Goal: Task Accomplishment & Management: Use online tool/utility

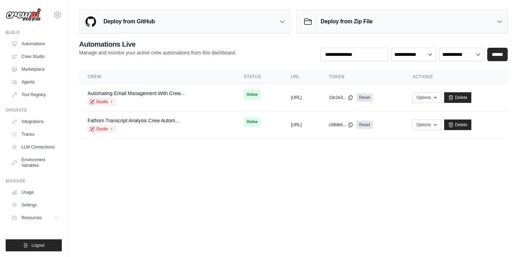
click at [191, 230] on body "steve@crewai.com Settings Build Automations Crew Studio" at bounding box center [259, 128] width 519 height 257
click at [31, 57] on link "Crew Studio" at bounding box center [35, 56] width 53 height 11
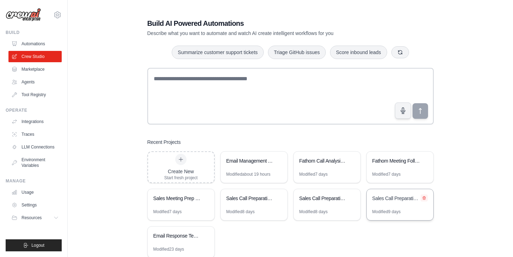
click at [426, 198] on icon at bounding box center [424, 197] width 4 height 4
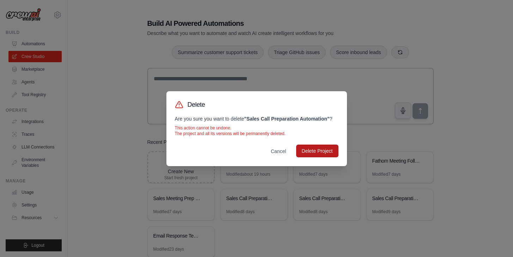
click at [314, 154] on button "Delete Project" at bounding box center [317, 150] width 42 height 13
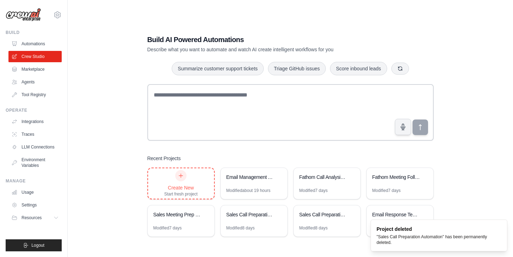
click at [163, 176] on div "Create New Start fresh project" at bounding box center [181, 183] width 66 height 30
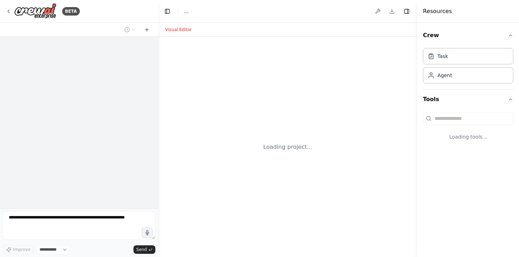
select select "****"
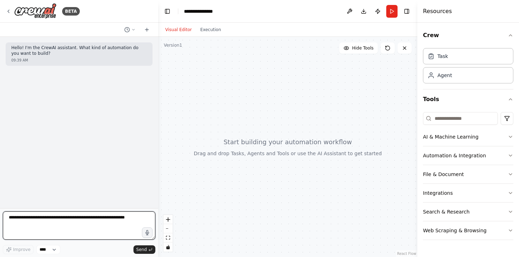
click at [85, 217] on textarea at bounding box center [79, 225] width 152 height 28
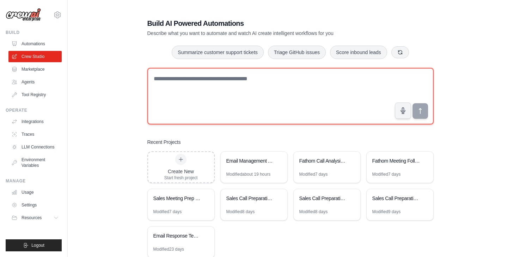
click at [209, 98] on textarea at bounding box center [290, 96] width 287 height 56
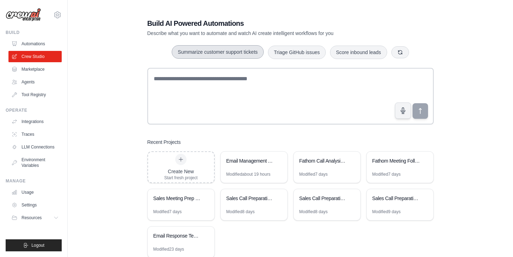
click at [199, 53] on button "Summarize customer support tickets" at bounding box center [218, 51] width 92 height 13
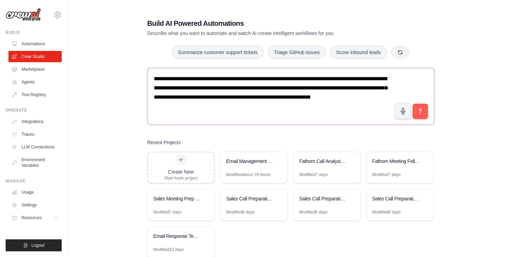
drag, startPoint x: 246, startPoint y: 109, endPoint x: 109, endPoint y: 63, distance: 144.4
click at [113, 65] on div "**********" at bounding box center [290, 138] width 423 height 262
type textarea "**********"
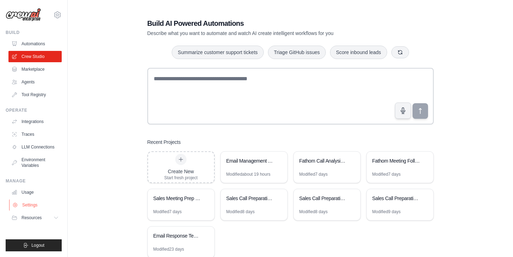
click at [21, 203] on link "Settings" at bounding box center [35, 204] width 53 height 11
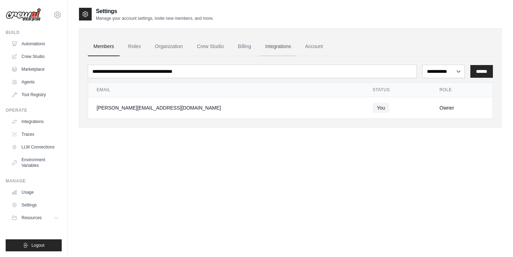
click at [276, 47] on link "Integrations" at bounding box center [278, 46] width 37 height 19
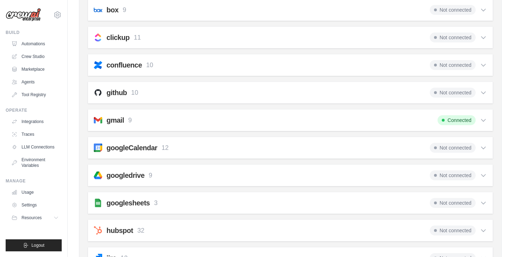
scroll to position [137, 0]
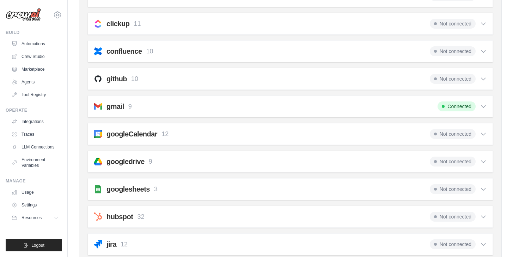
click at [468, 212] on span "Not connected" at bounding box center [453, 216] width 46 height 10
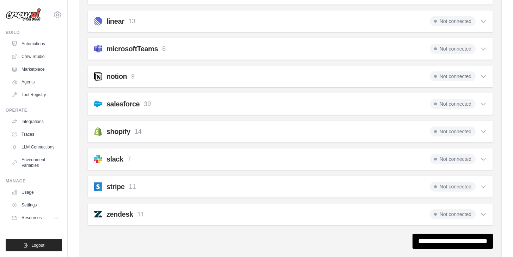
scroll to position [855, 0]
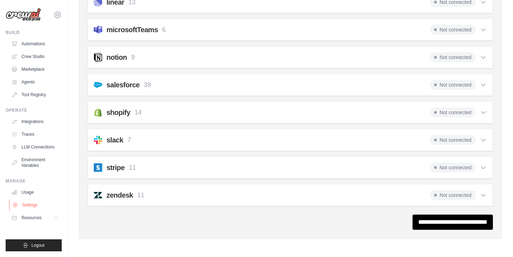
click at [27, 205] on link "Settings" at bounding box center [35, 204] width 53 height 11
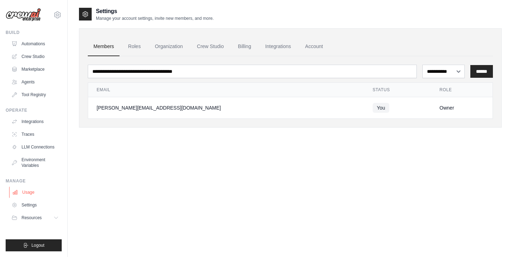
click at [40, 191] on link "Usage" at bounding box center [35, 191] width 53 height 11
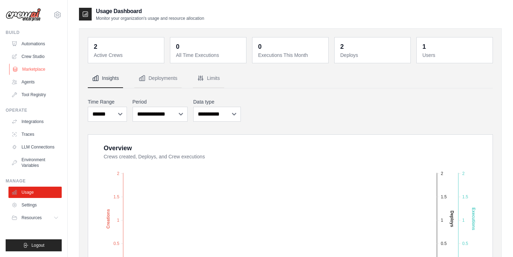
click at [30, 71] on link "Marketplace" at bounding box center [35, 69] width 53 height 11
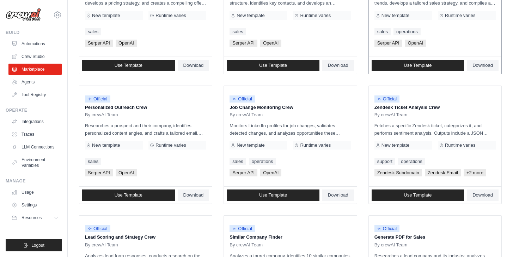
scroll to position [271, 0]
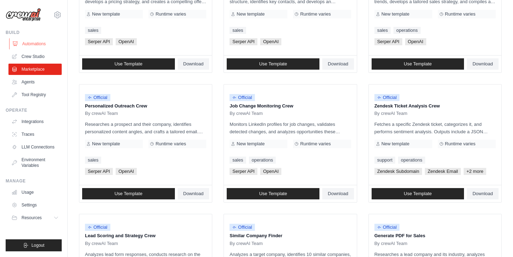
click at [28, 47] on link "Automations" at bounding box center [35, 43] width 53 height 11
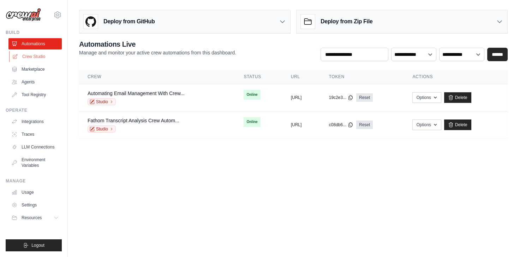
click at [34, 58] on link "Crew Studio" at bounding box center [35, 56] width 53 height 11
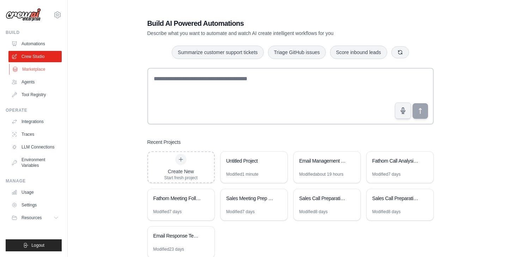
click at [34, 71] on link "Marketplace" at bounding box center [35, 69] width 53 height 11
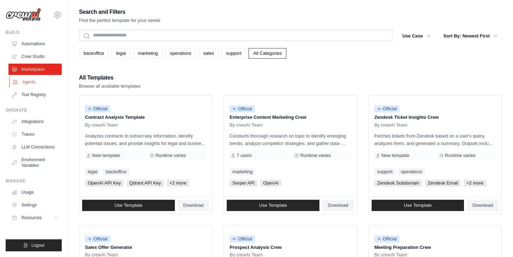
click at [30, 84] on link "Agents" at bounding box center [35, 81] width 53 height 11
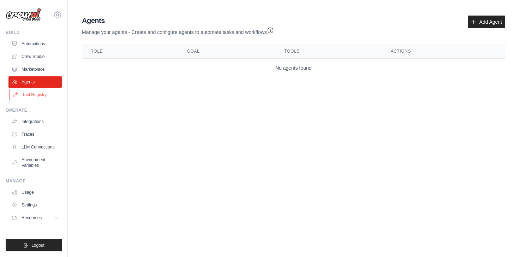
click at [32, 99] on link "Tool Registry" at bounding box center [35, 94] width 53 height 11
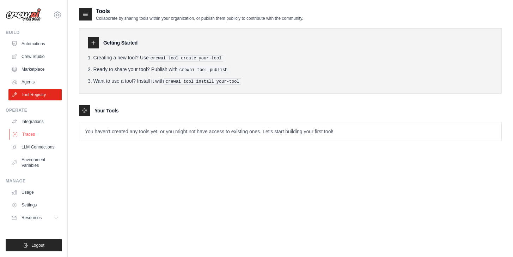
click at [30, 131] on link "Traces" at bounding box center [35, 133] width 53 height 11
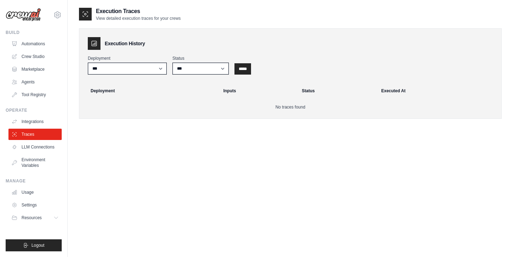
click at [32, 140] on ul "Integrations Traces LLM Connections Environment Variables" at bounding box center [34, 143] width 53 height 55
click at [32, 142] on link "LLM Connections" at bounding box center [35, 146] width 53 height 11
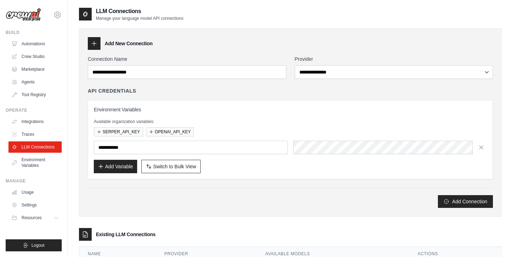
click at [34, 162] on link "Environment Variables" at bounding box center [34, 162] width 53 height 17
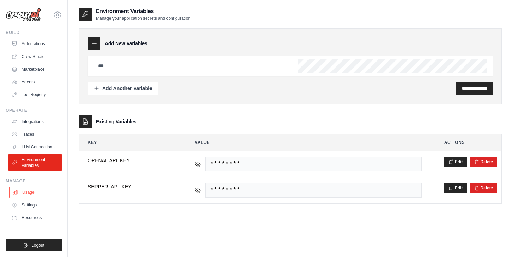
click at [32, 190] on link "Usage" at bounding box center [35, 191] width 53 height 11
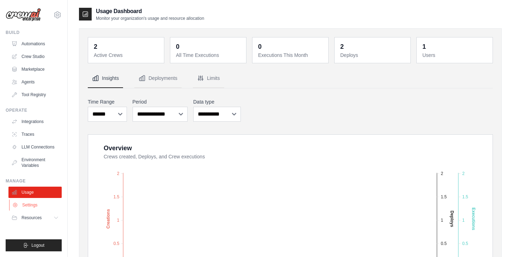
click at [38, 204] on link "Settings" at bounding box center [35, 204] width 53 height 11
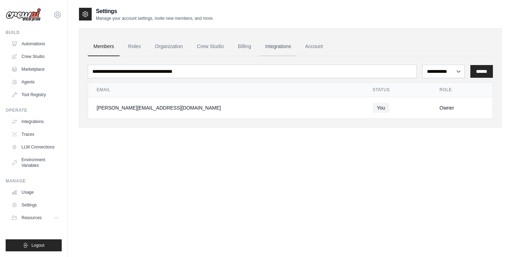
click at [277, 45] on link "Integrations" at bounding box center [278, 46] width 37 height 19
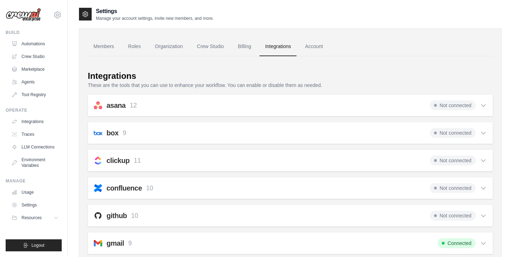
scroll to position [142, 0]
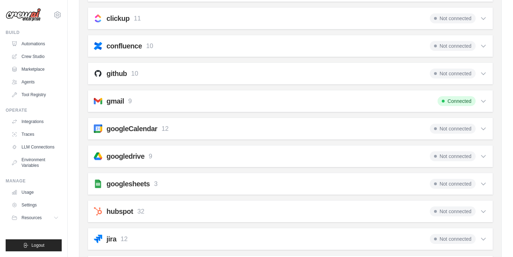
click at [478, 123] on div "googleCalendar 12 Not connected Select all Create an Event: google_calendar_cre…" at bounding box center [290, 128] width 405 height 22
click at [482, 126] on icon at bounding box center [483, 128] width 7 height 7
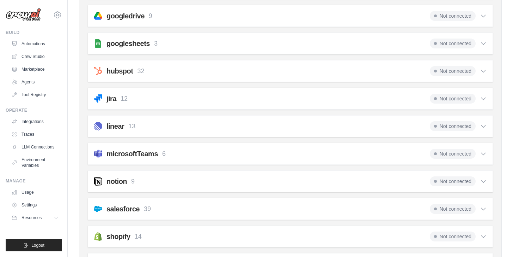
scroll to position [589, 0]
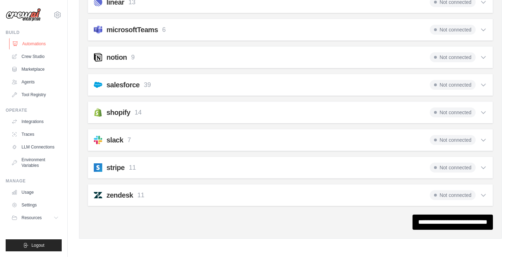
click at [28, 44] on link "Automations" at bounding box center [35, 43] width 53 height 11
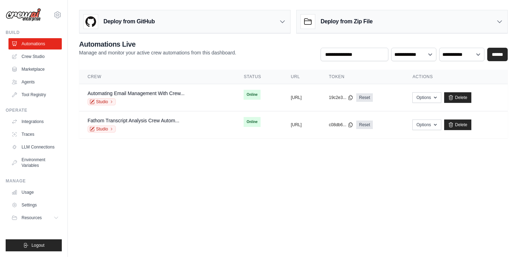
click at [59, 13] on icon at bounding box center [57, 15] width 8 height 8
click at [53, 50] on link "Settings" at bounding box center [57, 47] width 62 height 13
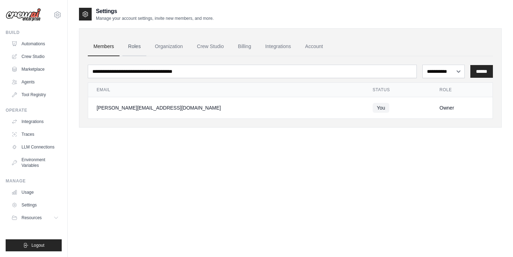
click at [121, 47] on ul "Members Roles Organization Crew Studio Billing Integrations Account" at bounding box center [290, 46] width 405 height 19
click at [149, 47] on ul "Members Roles Organization Crew Studio Billing Integrations Account" at bounding box center [290, 46] width 405 height 19
click at [159, 45] on link "Organization" at bounding box center [168, 46] width 39 height 19
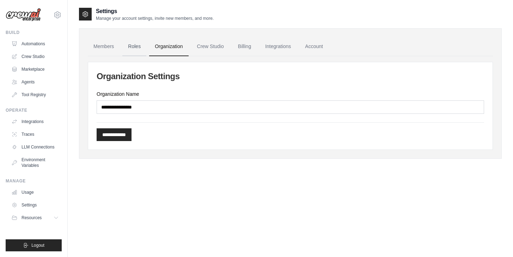
click at [135, 45] on link "Roles" at bounding box center [134, 46] width 24 height 19
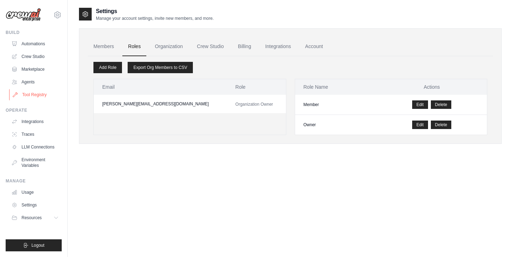
click at [40, 92] on link "Tool Registry" at bounding box center [35, 94] width 53 height 11
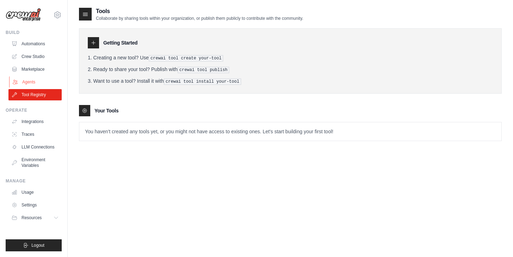
click at [38, 86] on link "Agents" at bounding box center [35, 81] width 53 height 11
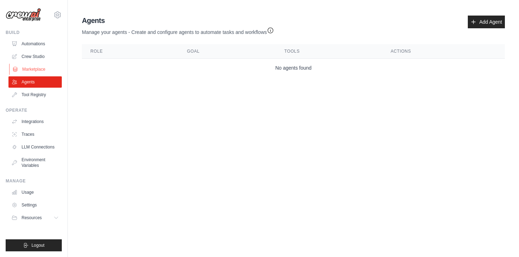
click at [39, 69] on link "Marketplace" at bounding box center [35, 69] width 53 height 11
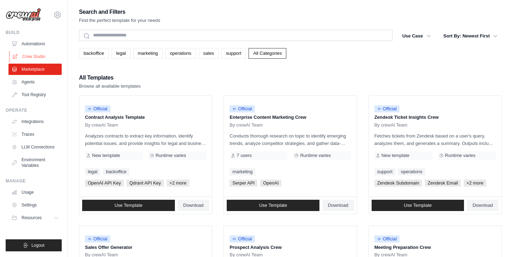
click at [43, 53] on link "Crew Studio" at bounding box center [35, 56] width 53 height 11
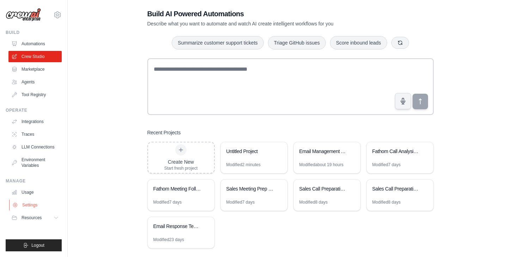
scroll to position [19, 0]
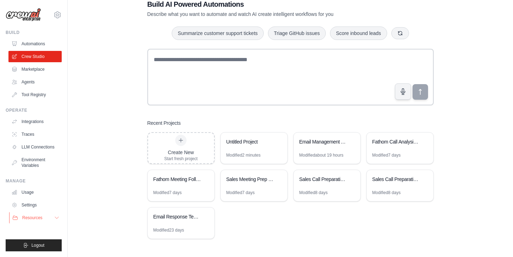
click at [47, 217] on button "Resources" at bounding box center [35, 217] width 53 height 11
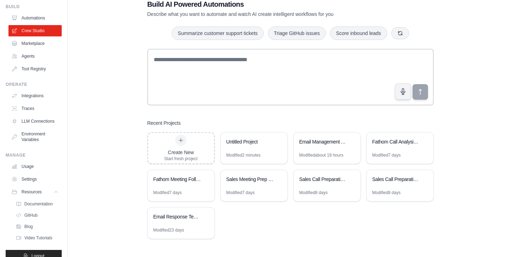
scroll to position [42, 0]
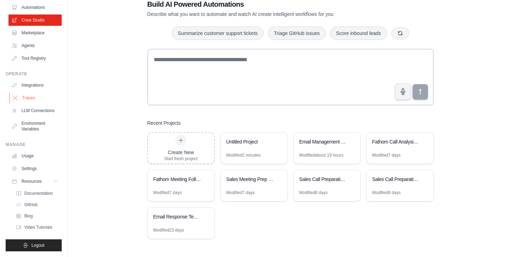
click at [24, 94] on link "Traces" at bounding box center [35, 97] width 53 height 11
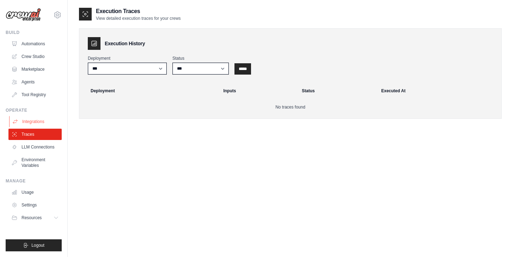
click at [37, 122] on link "Integrations" at bounding box center [35, 121] width 53 height 11
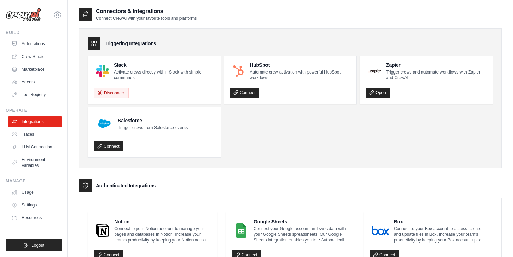
click at [30, 122] on link "Integrations" at bounding box center [34, 121] width 53 height 11
click at [241, 90] on link "Connect" at bounding box center [244, 93] width 29 height 10
click at [381, 92] on link "Open" at bounding box center [378, 93] width 24 height 10
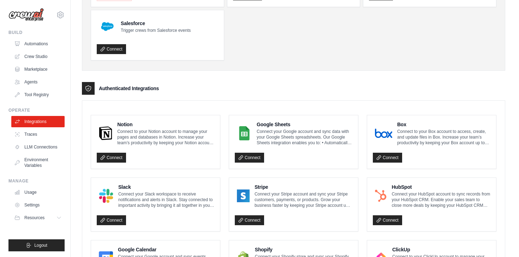
scroll to position [134, 0]
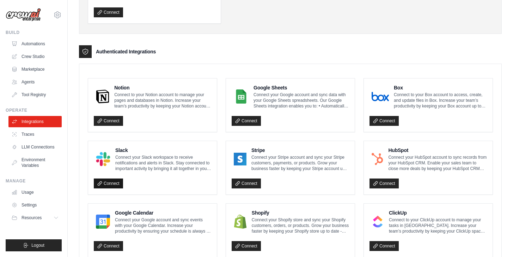
click at [108, 184] on link "Connect" at bounding box center [108, 183] width 29 height 10
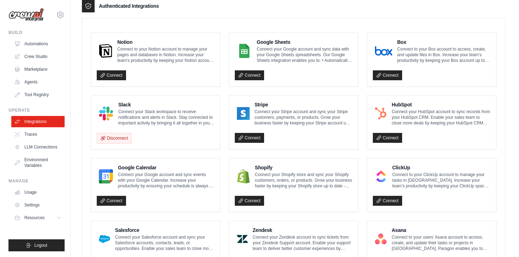
scroll to position [206, 0]
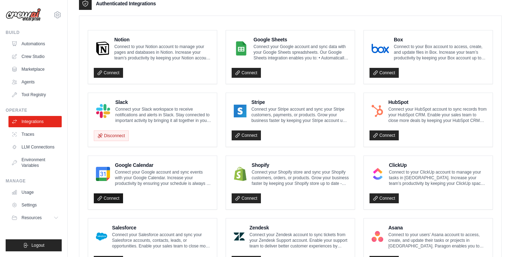
click at [103, 198] on link "Connect" at bounding box center [108, 198] width 29 height 10
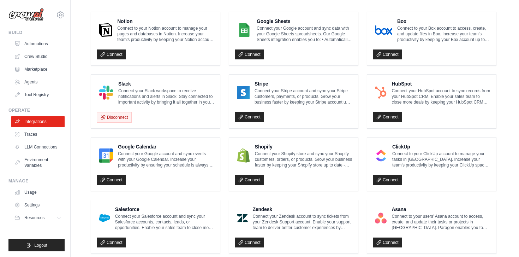
scroll to position [264, 0]
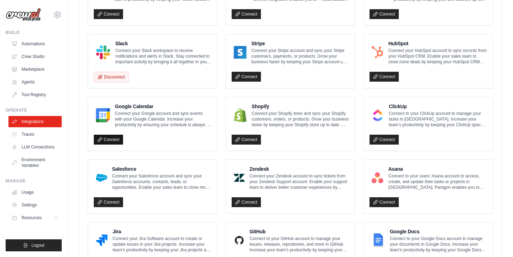
click at [111, 139] on link "Connect" at bounding box center [108, 139] width 29 height 10
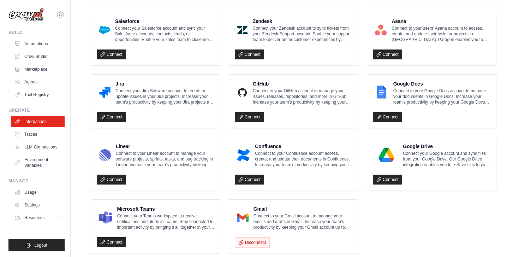
scroll to position [432, 0]
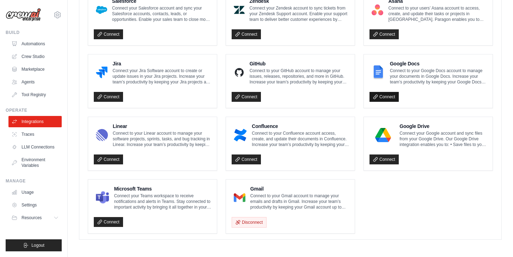
click at [386, 96] on link "Connect" at bounding box center [384, 97] width 29 height 10
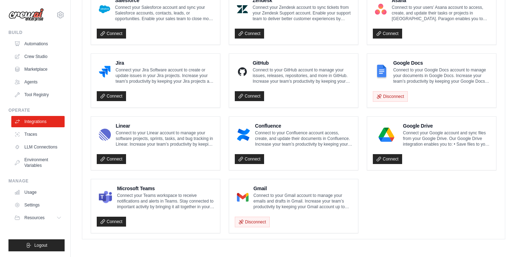
scroll to position [369, 0]
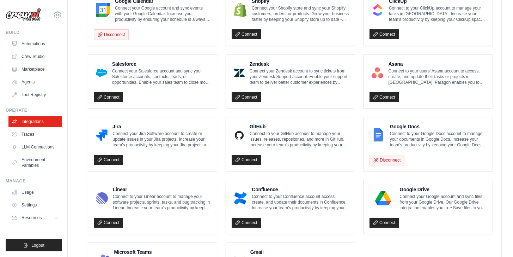
click at [385, 227] on div "Google Drive Connect your Google account and sync files from your Google Drive.…" at bounding box center [428, 206] width 129 height 53
click at [384, 220] on link "Connect" at bounding box center [384, 222] width 29 height 10
click at [384, 221] on link "Connect" at bounding box center [384, 222] width 29 height 10
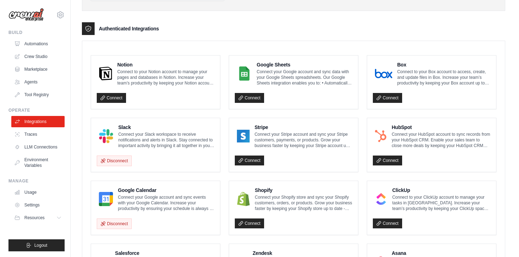
scroll to position [174, 0]
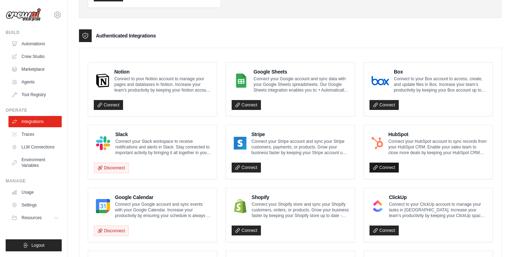
click at [391, 171] on link "Connect" at bounding box center [384, 167] width 29 height 10
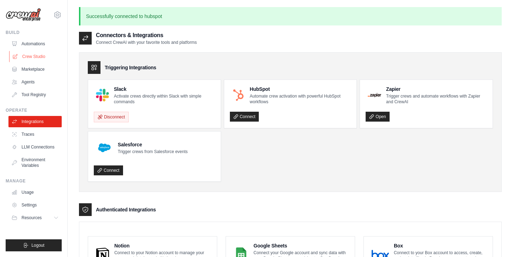
click at [35, 60] on link "Crew Studio" at bounding box center [35, 56] width 53 height 11
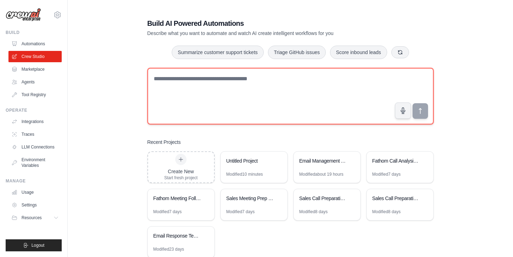
click at [187, 88] on textarea at bounding box center [290, 96] width 287 height 56
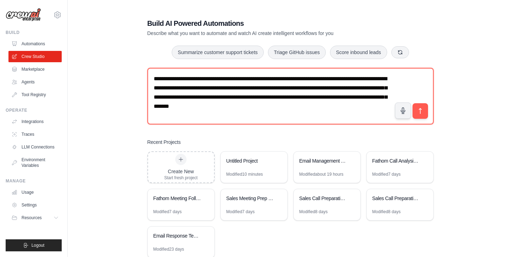
drag, startPoint x: 304, startPoint y: 110, endPoint x: 140, endPoint y: 66, distance: 169.5
click at [140, 66] on div "**********" at bounding box center [290, 138] width 303 height 262
type textarea "**********"
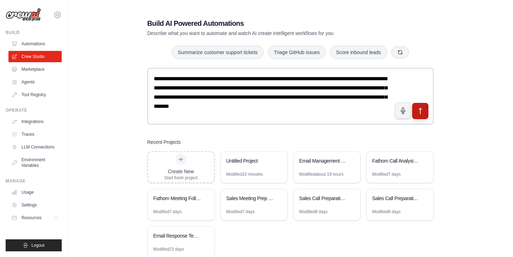
click at [420, 114] on icon "submit" at bounding box center [420, 110] width 7 height 7
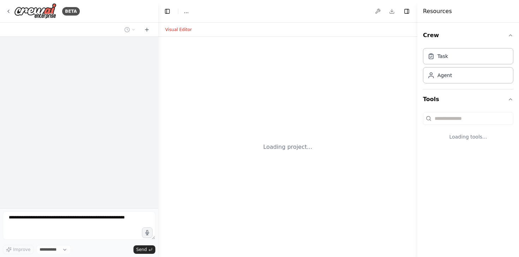
select select "****"
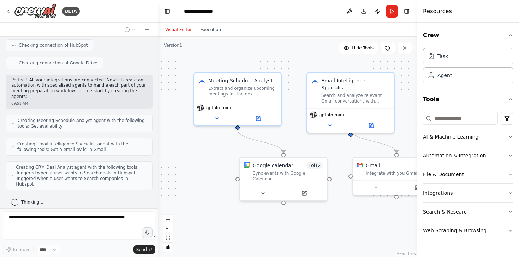
scroll to position [324, 0]
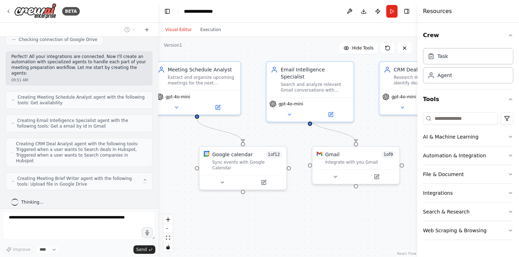
drag, startPoint x: 334, startPoint y: 220, endPoint x: 285, endPoint y: 207, distance: 51.3
click at [285, 207] on div ".deletable-edge-delete-btn { width: 20px; height: 20px; border: 0px solid #ffff…" at bounding box center [287, 147] width 259 height 220
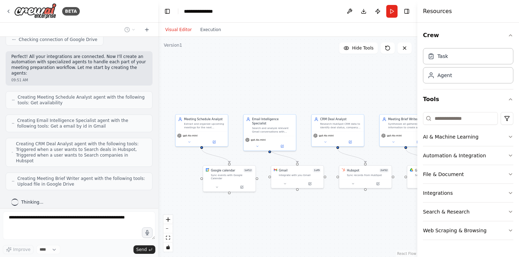
drag, startPoint x: 312, startPoint y: 216, endPoint x: 277, endPoint y: 213, distance: 34.7
click at [277, 213] on div ".deletable-edge-delete-btn { width: 20px; height: 20px; border: 0px solid #ffff…" at bounding box center [287, 147] width 259 height 220
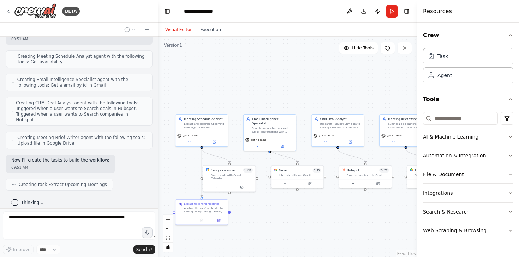
click at [189, 147] on div ".deletable-edge-delete-btn { width: 20px; height: 20px; border: 0px solid #ffff…" at bounding box center [287, 147] width 259 height 220
click at [192, 144] on div "gpt-4o-mini" at bounding box center [201, 138] width 52 height 15
click at [189, 142] on icon at bounding box center [189, 141] width 4 height 4
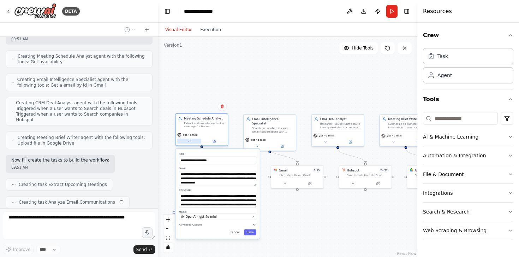
scroll to position [382, 0]
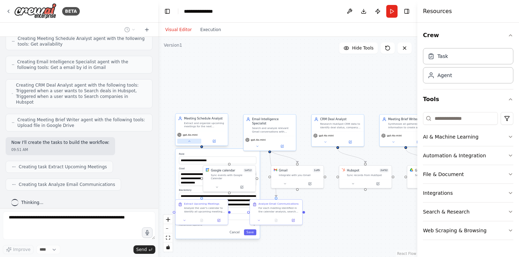
click at [189, 142] on icon at bounding box center [189, 141] width 4 height 4
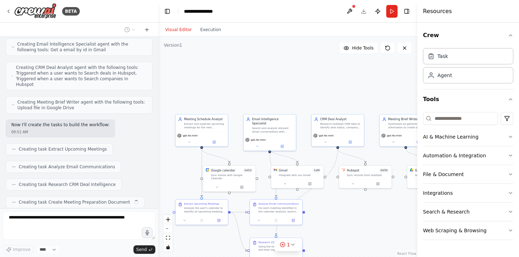
scroll to position [418, 0]
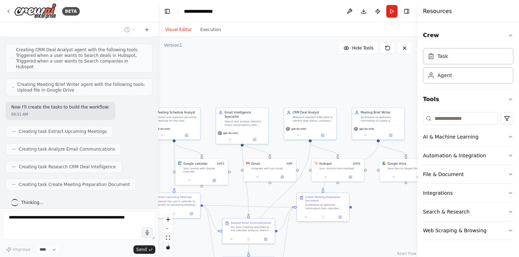
drag, startPoint x: 310, startPoint y: 98, endPoint x: 283, endPoint y: 91, distance: 28.3
click at [283, 91] on div ".deletable-edge-delete-btn { width: 20px; height: 20px; border: 0px solid #ffff…" at bounding box center [287, 147] width 259 height 220
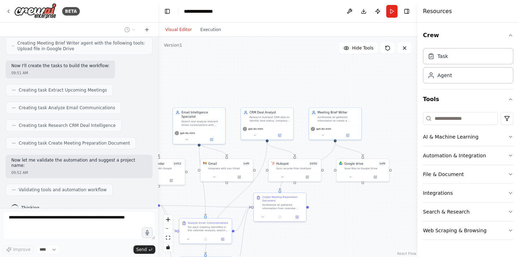
drag, startPoint x: 311, startPoint y: 90, endPoint x: 268, endPoint y: 90, distance: 43.0
click at [268, 90] on div ".deletable-edge-delete-btn { width: 20px; height: 20px; border: 0px solid #ffff…" at bounding box center [287, 147] width 259 height 220
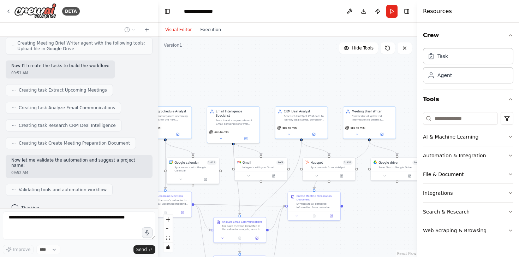
scroll to position [482, 0]
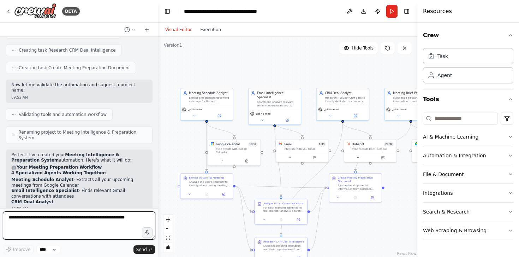
drag, startPoint x: 268, startPoint y: 90, endPoint x: 343, endPoint y: 70, distance: 78.0
click at [343, 70] on div ".deletable-edge-delete-btn { width: 20px; height: 20px; border: 0px solid #ffff…" at bounding box center [287, 147] width 259 height 220
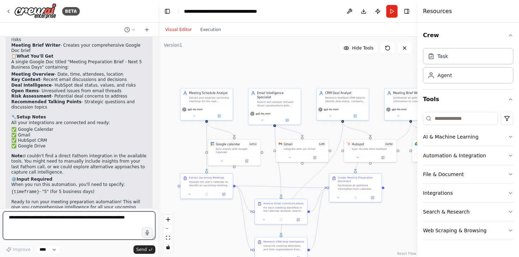
scroll to position [707, 0]
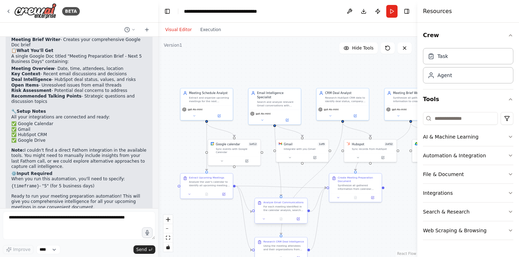
click at [264, 222] on div at bounding box center [281, 218] width 52 height 9
click at [265, 221] on div at bounding box center [281, 218] width 52 height 9
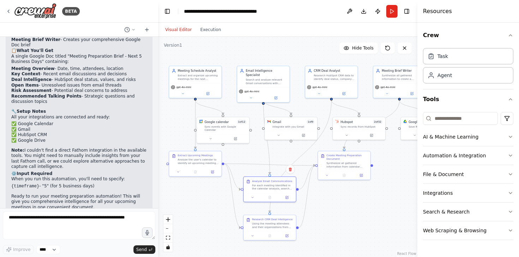
drag, startPoint x: 354, startPoint y: 243, endPoint x: 342, endPoint y: 221, distance: 24.9
click at [342, 221] on div ".deletable-edge-delete-btn { width: 20px; height: 20px; border: 0px solid #ffff…" at bounding box center [287, 147] width 259 height 220
click at [179, 173] on button at bounding box center [178, 170] width 14 height 5
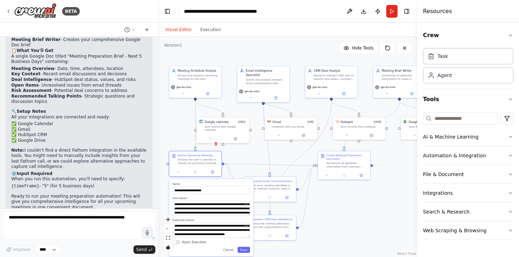
click at [337, 210] on div ".deletable-edge-delete-btn { width: 20px; height: 20px; border: 0px solid #ffff…" at bounding box center [287, 147] width 259 height 220
click at [255, 196] on button at bounding box center [252, 196] width 14 height 5
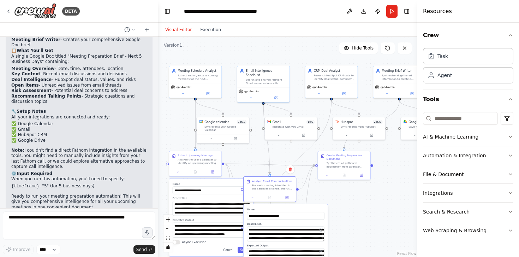
click at [358, 219] on div ".deletable-edge-delete-btn { width: 20px; height: 20px; border: 0px solid #ffff…" at bounding box center [287, 147] width 259 height 220
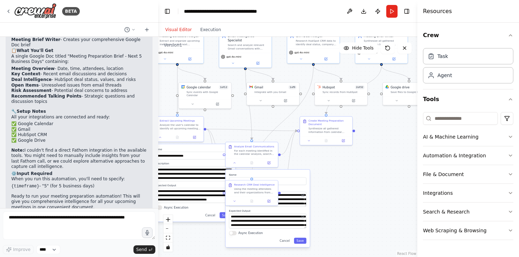
drag, startPoint x: 358, startPoint y: 219, endPoint x: 338, endPoint y: 176, distance: 48.0
click at [338, 176] on div ".deletable-edge-delete-btn { width: 20px; height: 20px; border: 0px solid #ffff…" at bounding box center [287, 147] width 259 height 220
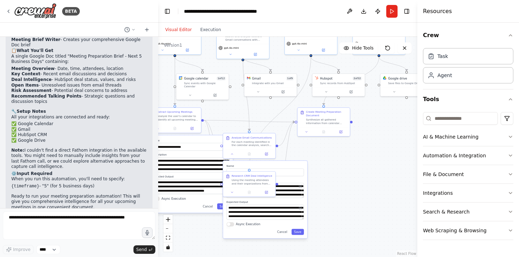
click at [338, 176] on div ".deletable-edge-delete-btn { width: 20px; height: 20px; border: 0px solid #ffff…" at bounding box center [287, 147] width 259 height 220
click at [299, 234] on button "Save" at bounding box center [297, 232] width 12 height 6
drag, startPoint x: 344, startPoint y: 205, endPoint x: 308, endPoint y: 210, distance: 36.7
click at [308, 210] on div ".deletable-edge-delete-btn { width: 20px; height: 20px; border: 0px solid #ffff…" at bounding box center [287, 147] width 259 height 220
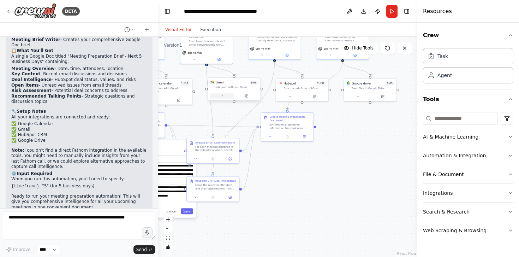
click at [222, 97] on icon at bounding box center [222, 96] width 4 height 4
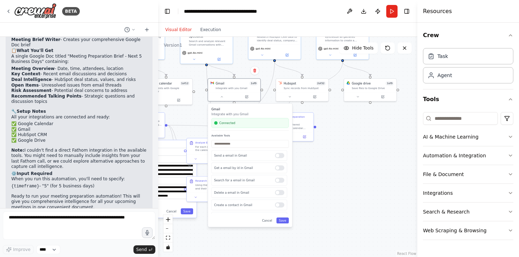
click at [277, 185] on div "Send a email in Gmail Get a email by id in Gmail Search for a email in Gmail De…" at bounding box center [249, 182] width 77 height 64
click at [276, 182] on div "Search for a email in Gmail" at bounding box center [249, 180] width 76 height 11
click at [276, 181] on div at bounding box center [279, 179] width 9 height 5
click at [283, 220] on button "Save" at bounding box center [282, 220] width 12 height 6
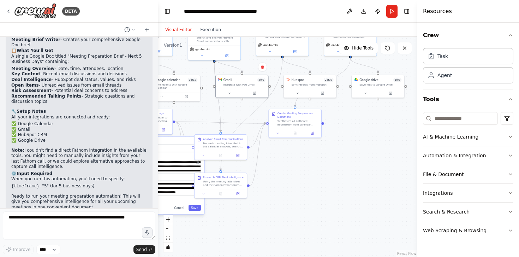
drag, startPoint x: 362, startPoint y: 200, endPoint x: 392, endPoint y: 200, distance: 29.6
click at [391, 200] on div ".deletable-edge-delete-btn { width: 20px; height: 20px; border: 0px solid #ffff…" at bounding box center [287, 147] width 259 height 220
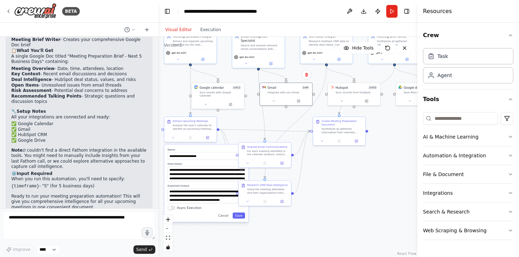
drag, startPoint x: 361, startPoint y: 195, endPoint x: 384, endPoint y: 199, distance: 23.0
click at [384, 199] on div ".deletable-edge-delete-btn { width: 20px; height: 20px; border: 0px solid #ffff…" at bounding box center [287, 147] width 259 height 220
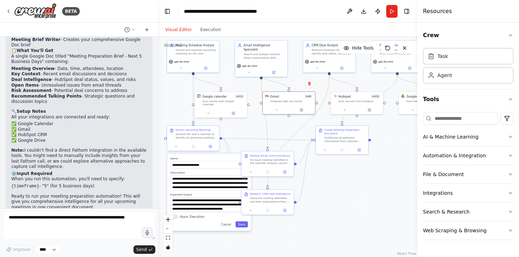
drag, startPoint x: 384, startPoint y: 199, endPoint x: 386, endPoint y: 208, distance: 9.3
click at [386, 208] on div ".deletable-edge-delete-btn { width: 20px; height: 20px; border: 0px solid #ffff…" at bounding box center [287, 147] width 259 height 220
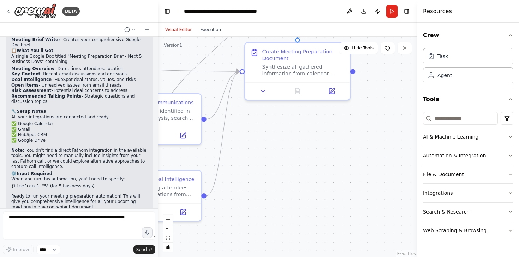
click at [299, 204] on div ".deletable-edge-delete-btn { width: 20px; height: 20px; border: 0px solid #ffff…" at bounding box center [287, 147] width 259 height 220
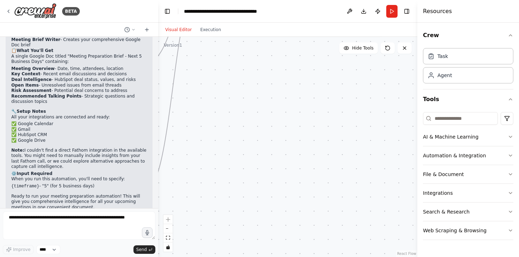
click at [299, 204] on div ".deletable-edge-delete-btn { width: 20px; height: 20px; border: 0px solid #ffff…" at bounding box center [287, 147] width 259 height 220
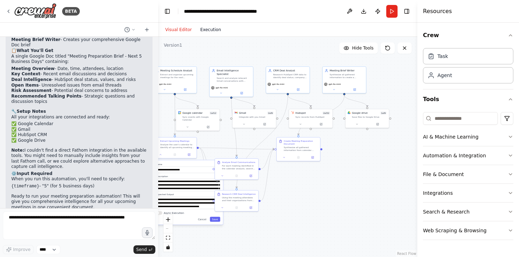
click at [222, 25] on button "Execution" at bounding box center [210, 29] width 29 height 8
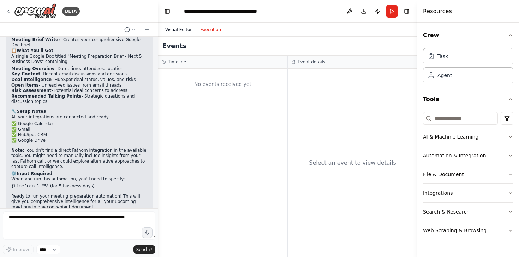
click at [171, 29] on button "Visual Editor" at bounding box center [178, 29] width 35 height 8
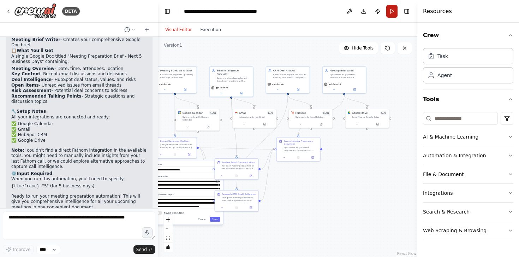
click at [393, 8] on button "Run" at bounding box center [391, 11] width 11 height 13
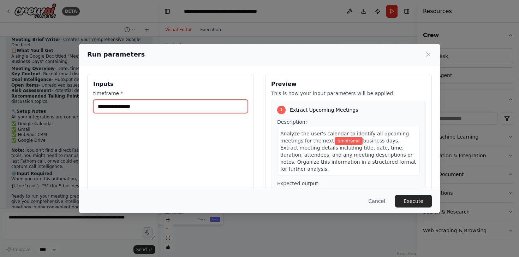
click at [181, 105] on input "timeframe *" at bounding box center [170, 106] width 155 height 13
type input "*"
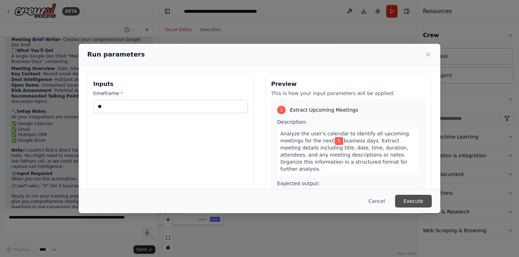
click at [416, 201] on button "Execute" at bounding box center [413, 200] width 37 height 13
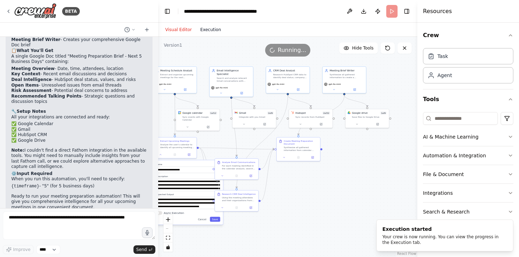
click at [210, 27] on button "Execution" at bounding box center [210, 29] width 29 height 8
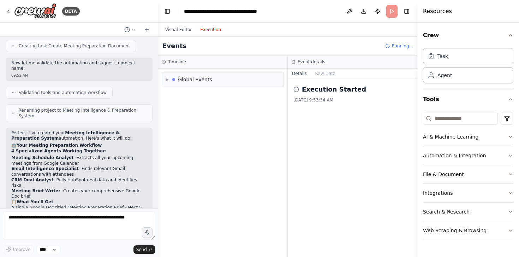
scroll to position [539, 0]
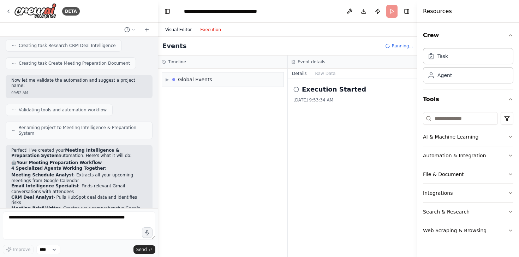
click at [172, 32] on button "Visual Editor" at bounding box center [178, 29] width 35 height 8
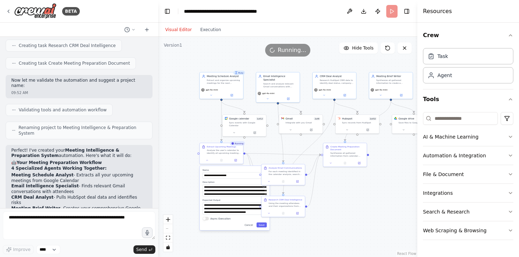
drag, startPoint x: 290, startPoint y: 194, endPoint x: 336, endPoint y: 200, distance: 46.6
click at [336, 200] on div ".deletable-edge-delete-btn { width: 20px; height: 20px; border: 0px solid #ffff…" at bounding box center [287, 147] width 259 height 220
click at [260, 228] on div "**********" at bounding box center [234, 197] width 70 height 64
click at [206, 26] on button "Execution" at bounding box center [210, 29] width 29 height 8
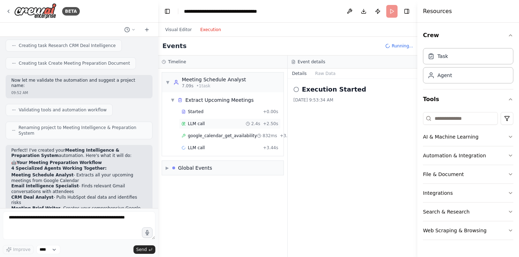
click at [191, 126] on div "LLM call 2.4s + 2.50s" at bounding box center [230, 123] width 102 height 11
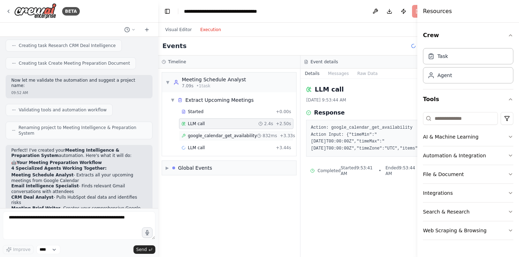
click at [195, 133] on span "google_calendar_get_availability" at bounding box center [222, 136] width 69 height 6
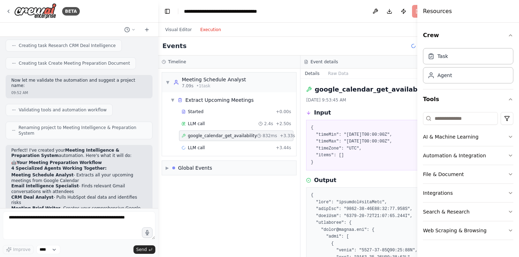
scroll to position [54, 0]
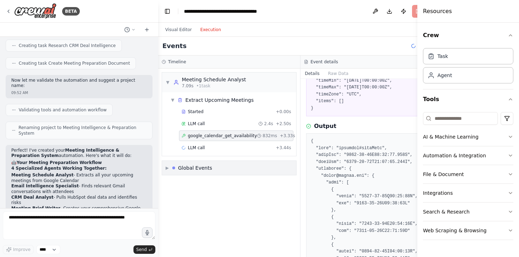
click at [166, 171] on div "▶ Global Events" at bounding box center [188, 167] width 47 height 7
click at [169, 82] on span "▼" at bounding box center [167, 82] width 4 height 6
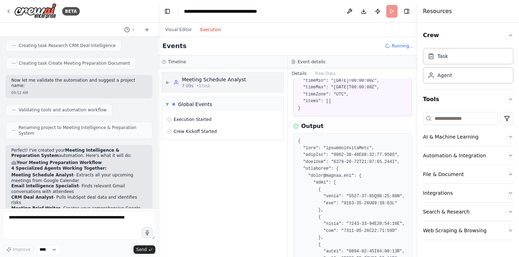
click at [169, 82] on span "▶" at bounding box center [167, 82] width 4 height 6
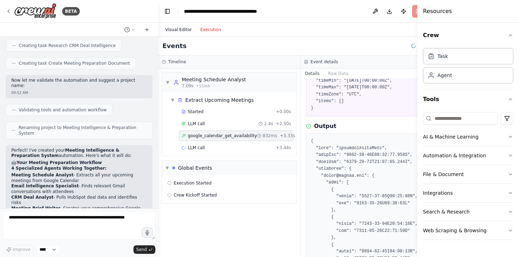
click at [182, 29] on button "Visual Editor" at bounding box center [178, 29] width 35 height 8
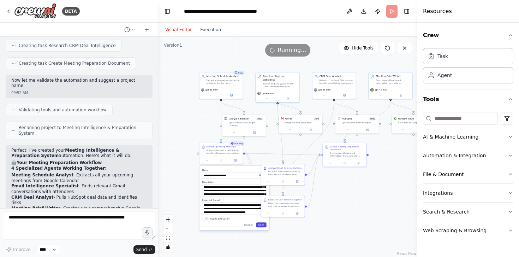
click at [263, 225] on button "Save" at bounding box center [261, 224] width 10 height 5
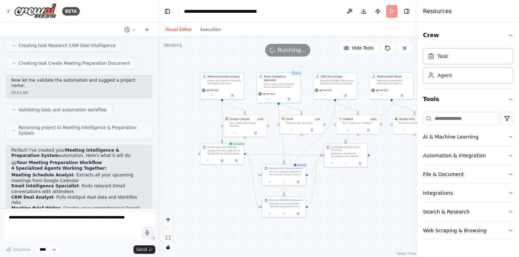
drag, startPoint x: 346, startPoint y: 188, endPoint x: 357, endPoint y: 189, distance: 10.9
click at [357, 189] on div ".deletable-edge-delete-btn { width: 20px; height: 20px; border: 0px solid #ffff…" at bounding box center [287, 147] width 259 height 220
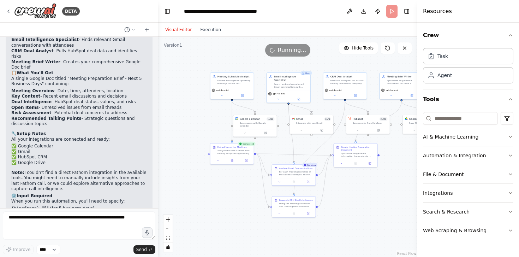
scroll to position [707, 0]
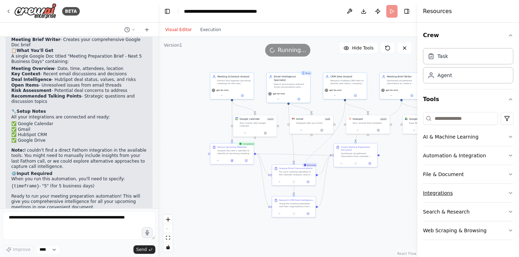
click at [468, 188] on button "Integrations" at bounding box center [468, 192] width 90 height 18
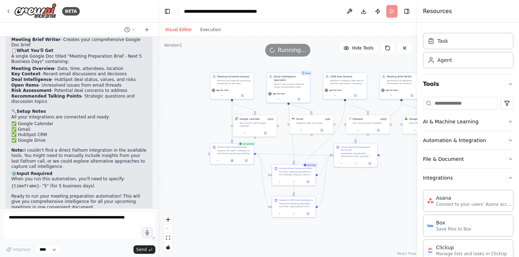
scroll to position [0, 0]
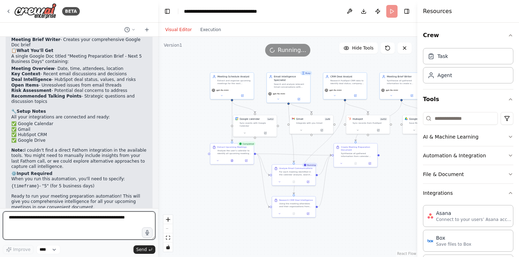
click at [55, 228] on textarea at bounding box center [79, 225] width 152 height 28
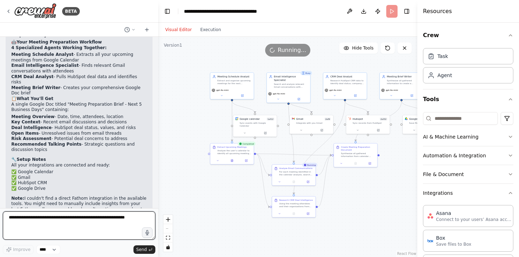
scroll to position [673, 0]
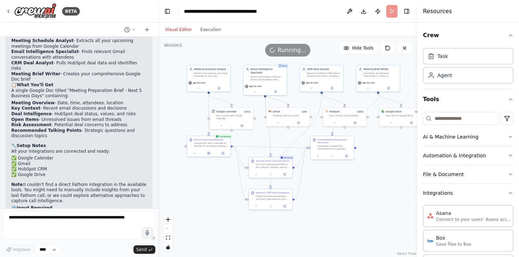
drag, startPoint x: 210, startPoint y: 223, endPoint x: 187, endPoint y: 216, distance: 24.4
click at [187, 216] on div ".deletable-edge-delete-btn { width: 20px; height: 20px; border: 0px solid #ffff…" at bounding box center [287, 147] width 259 height 220
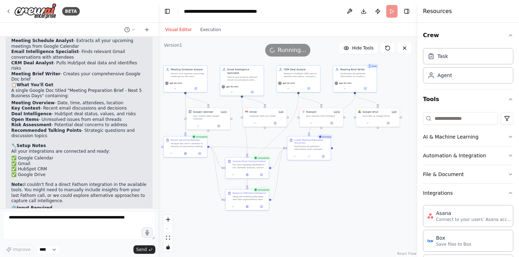
drag, startPoint x: 340, startPoint y: 202, endPoint x: 317, endPoint y: 203, distance: 23.3
click at [317, 203] on div ".deletable-edge-delete-btn { width: 20px; height: 20px; border: 0px solid #ffff…" at bounding box center [287, 147] width 259 height 220
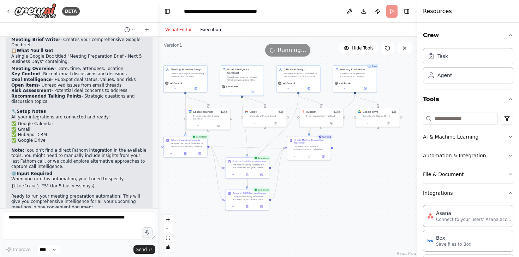
click at [213, 28] on button "Execution" at bounding box center [210, 29] width 29 height 8
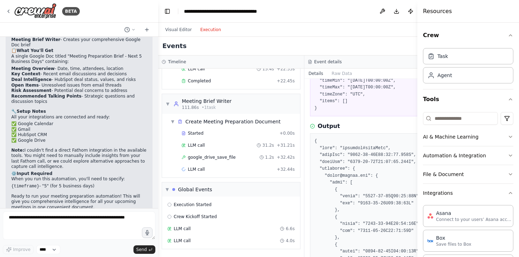
scroll to position [486, 0]
click at [178, 29] on button "Visual Editor" at bounding box center [178, 29] width 35 height 8
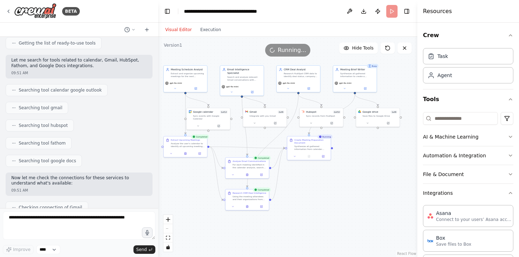
scroll to position [0, 0]
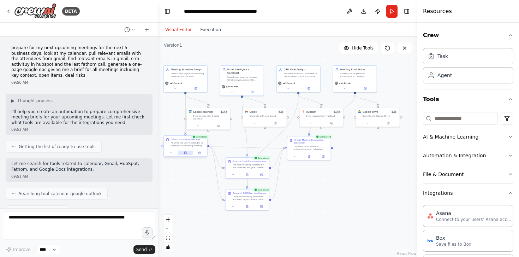
click at [187, 154] on button at bounding box center [185, 152] width 15 height 4
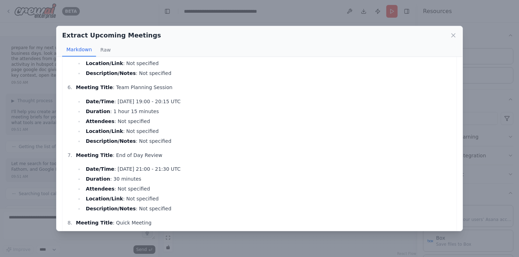
scroll to position [337, 0]
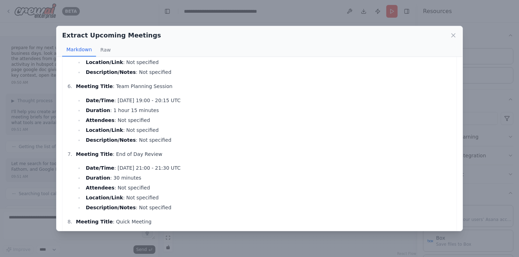
click at [152, 127] on li "Location/Link : Not specified" at bounding box center [268, 130] width 369 height 8
click at [140, 129] on li "Location/Link : Not specified" at bounding box center [268, 130] width 369 height 8
click at [133, 119] on li "Attendees : Not specified" at bounding box center [268, 120] width 369 height 8
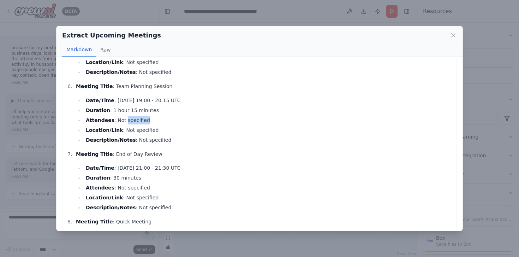
click at [133, 119] on li "Attendees : Not specified" at bounding box center [268, 120] width 369 height 8
click at [233, 252] on div "Extract Upcoming Meetings Markdown Raw Upcoming Meetings for the next 5 busines…" at bounding box center [259, 128] width 519 height 257
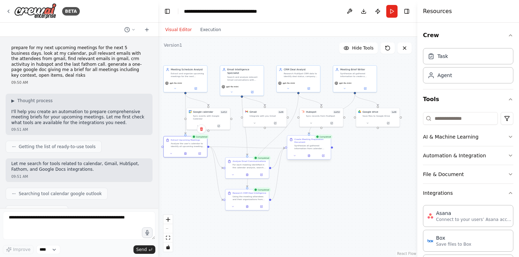
click at [311, 157] on div at bounding box center [308, 155] width 43 height 7
click at [309, 157] on div at bounding box center [308, 155] width 43 height 7
click at [309, 155] on icon at bounding box center [309, 154] width 1 height 1
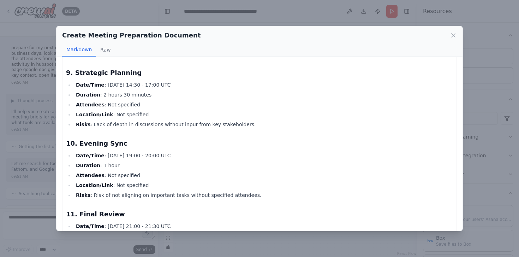
scroll to position [857, 0]
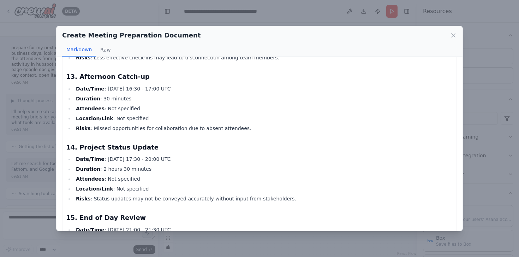
click at [285, 189] on li "Location/Link : Not specified" at bounding box center [263, 188] width 379 height 8
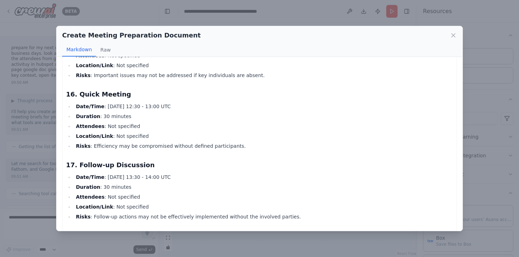
click at [258, 246] on div "Create Meeting Preparation Document Markdown Raw Meeting Preparation Brief - Ne…" at bounding box center [259, 128] width 519 height 257
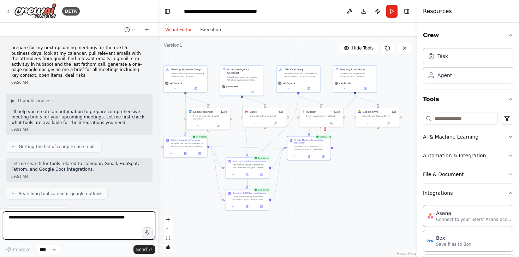
click at [97, 222] on textarea at bounding box center [79, 225] width 152 height 28
type textarea "**********"
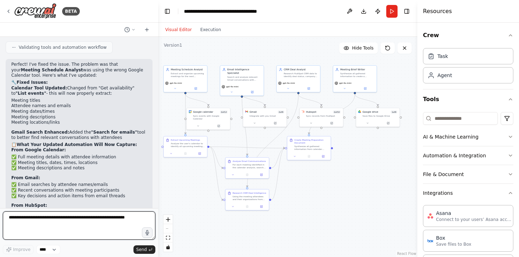
scroll to position [1190, 0]
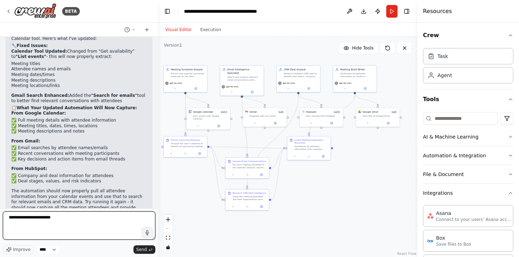
type textarea "**********"
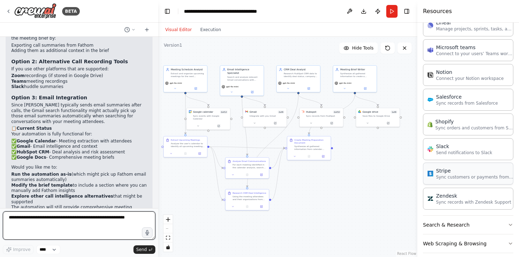
scroll to position [469, 0]
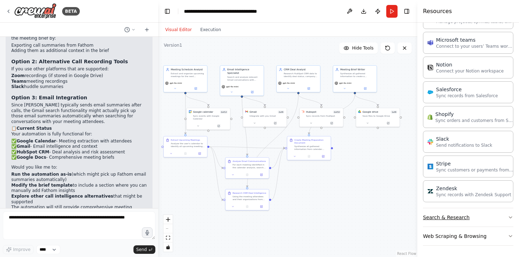
click at [475, 221] on button "Search & Research" at bounding box center [468, 217] width 90 height 18
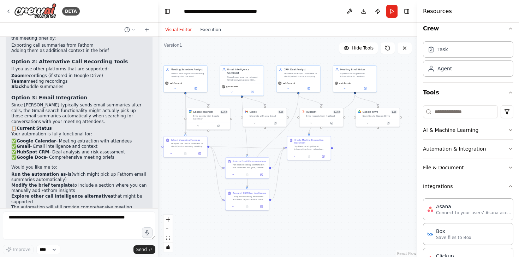
scroll to position [0, 0]
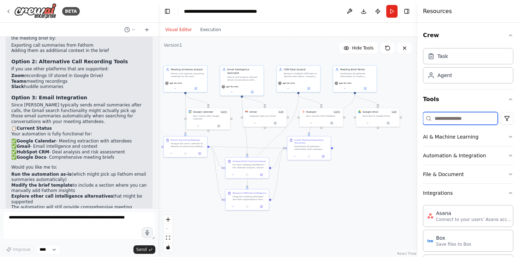
click at [462, 118] on input at bounding box center [460, 118] width 75 height 13
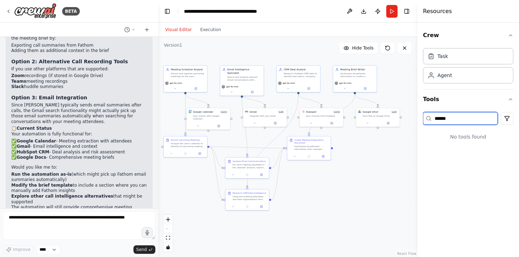
type input "******"
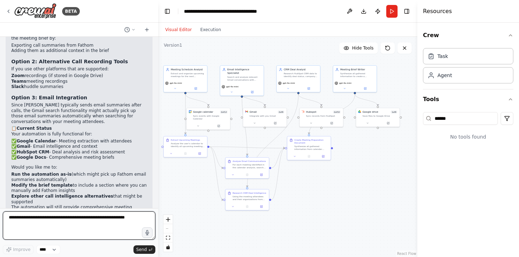
click at [61, 226] on textarea at bounding box center [79, 225] width 152 height 28
paste textarea "**********"
type textarea "**********"
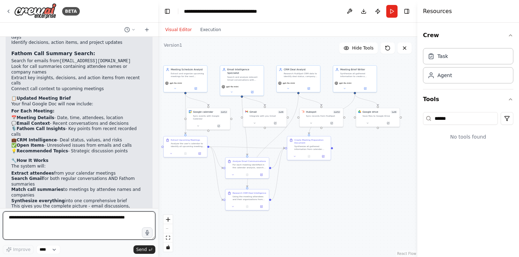
scroll to position [1939, 0]
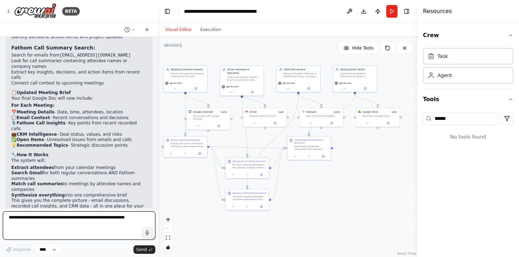
click at [90, 224] on textarea at bounding box center [79, 225] width 152 height 28
type textarea "***"
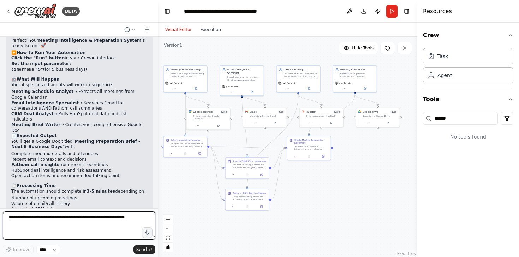
scroll to position [2185, 0]
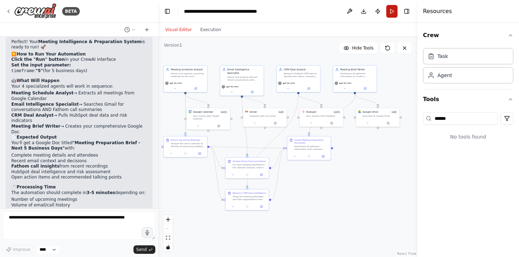
click at [391, 14] on button "Run" at bounding box center [391, 11] width 11 height 13
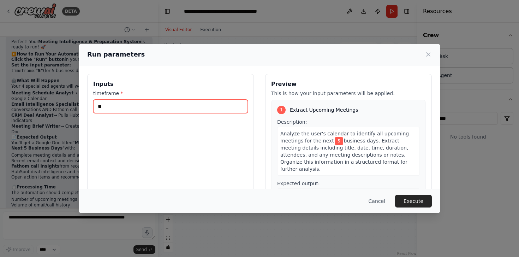
click at [140, 105] on input "*" at bounding box center [170, 106] width 155 height 13
type input "*"
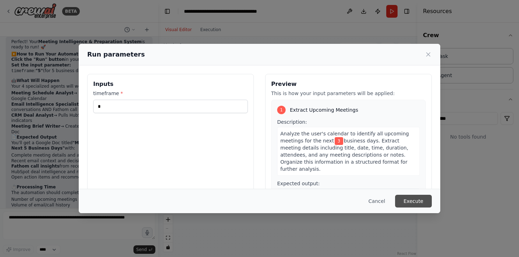
click at [403, 198] on button "Execute" at bounding box center [413, 200] width 37 height 13
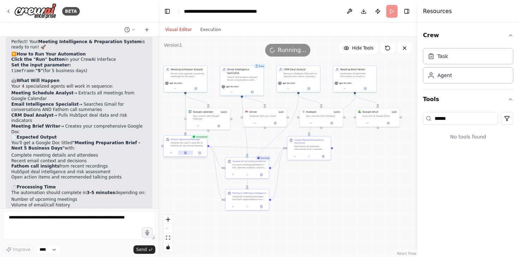
click at [186, 153] on icon at bounding box center [185, 152] width 3 height 3
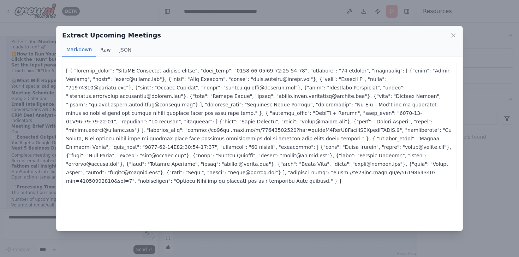
click at [107, 48] on button "Raw" at bounding box center [105, 49] width 19 height 13
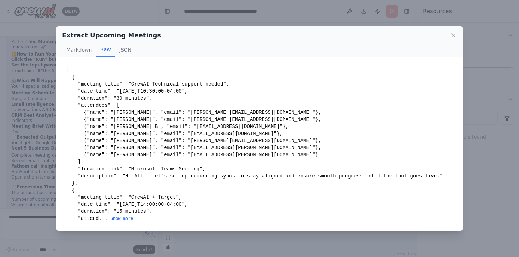
scroll to position [0, 0]
click at [451, 34] on icon at bounding box center [453, 35] width 7 height 7
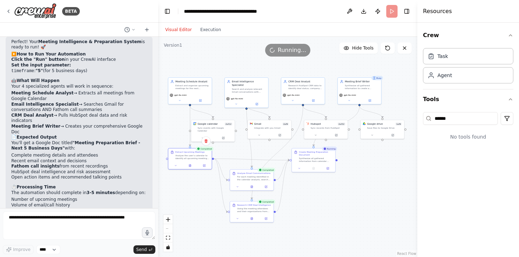
drag, startPoint x: 331, startPoint y: 179, endPoint x: 335, endPoint y: 191, distance: 12.8
click at [335, 191] on div ".deletable-edge-delete-btn { width: 20px; height: 20px; border: 0px solid #ffff…" at bounding box center [287, 147] width 259 height 220
click at [313, 170] on div at bounding box center [313, 167] width 43 height 7
click at [315, 168] on button at bounding box center [313, 167] width 15 height 4
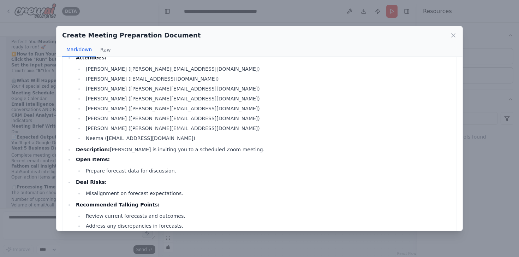
scroll to position [490, 0]
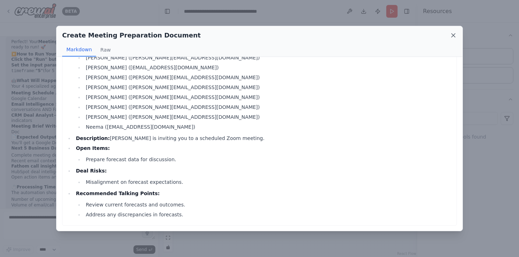
click at [454, 33] on icon at bounding box center [453, 35] width 7 height 7
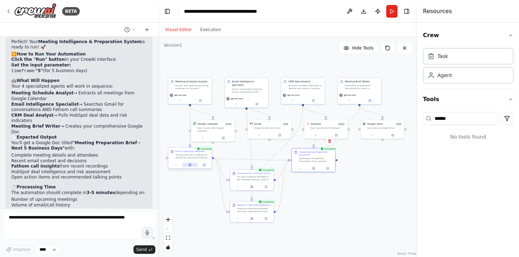
click at [189, 165] on icon at bounding box center [189, 164] width 3 height 3
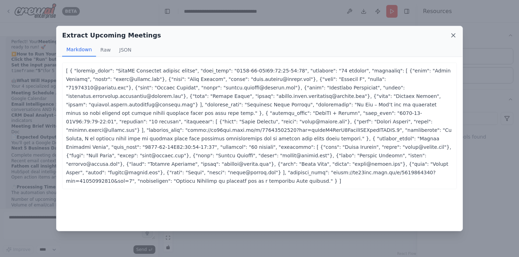
click at [454, 37] on icon at bounding box center [453, 35] width 7 height 7
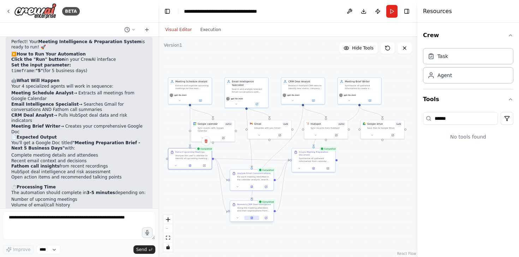
click at [251, 219] on button at bounding box center [251, 217] width 15 height 4
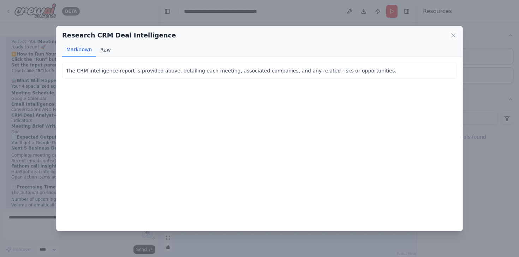
click at [106, 47] on button "Raw" at bounding box center [105, 49] width 19 height 13
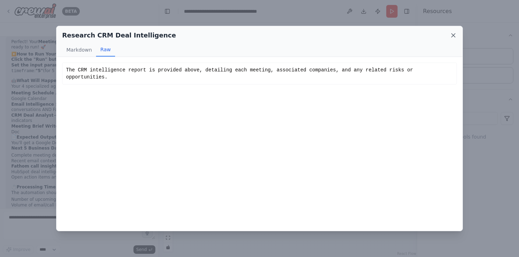
click at [453, 34] on icon at bounding box center [453, 35] width 7 height 7
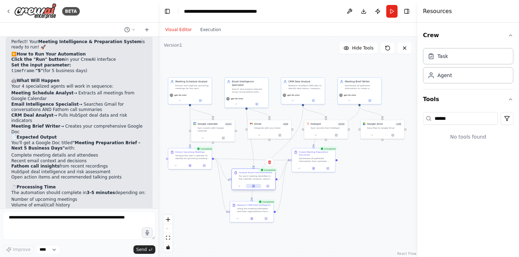
click at [252, 186] on icon at bounding box center [253, 185] width 3 height 3
click at [252, 185] on button at bounding box center [253, 185] width 15 height 4
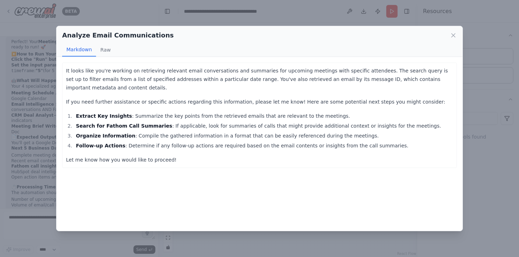
click at [271, 140] on ol "Extract Key Insights : Summarize the key points from the retrieved emails that …" at bounding box center [259, 130] width 387 height 38
click at [106, 43] on button "Raw" at bounding box center [105, 49] width 19 height 13
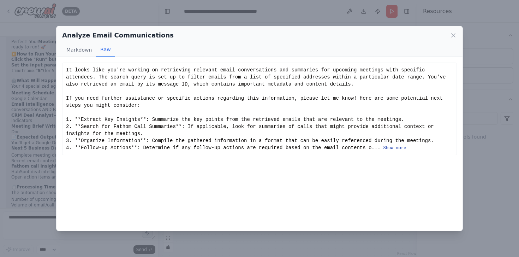
click at [395, 145] on button "Show more" at bounding box center [394, 148] width 23 height 6
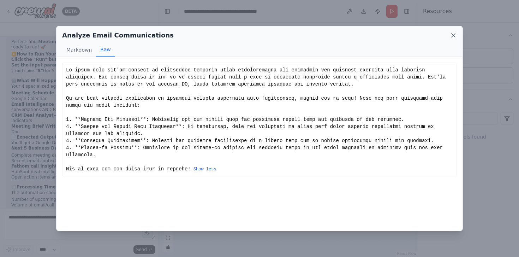
click at [454, 35] on icon at bounding box center [453, 36] width 4 height 4
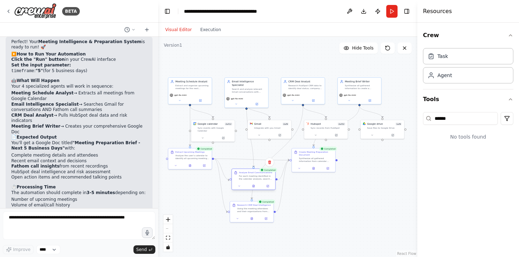
click at [252, 174] on div "Analyze Email Communications For each meeting identified in the calendar analys…" at bounding box center [256, 175] width 34 height 9
click at [253, 179] on div "For each meeting identified in the calendar analysis, search Gmail for relevant…" at bounding box center [256, 177] width 34 height 6
click at [242, 187] on button at bounding box center [239, 185] width 12 height 4
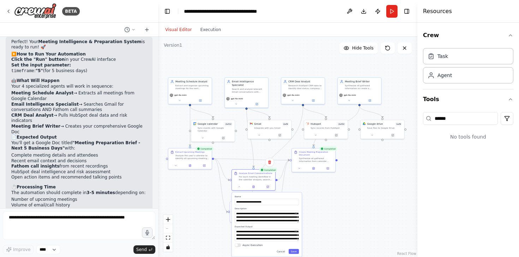
click at [378, 210] on div ".deletable-edge-delete-btn { width: 20px; height: 20px; border: 0px solid #ffff…" at bounding box center [287, 147] width 259 height 220
click at [314, 169] on button at bounding box center [313, 167] width 15 height 4
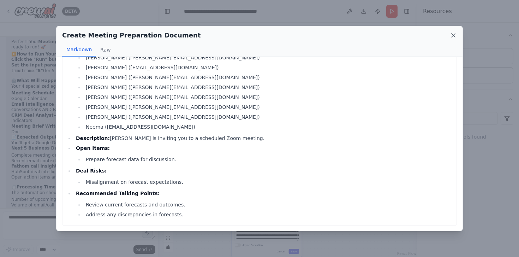
click at [455, 34] on icon at bounding box center [453, 35] width 7 height 7
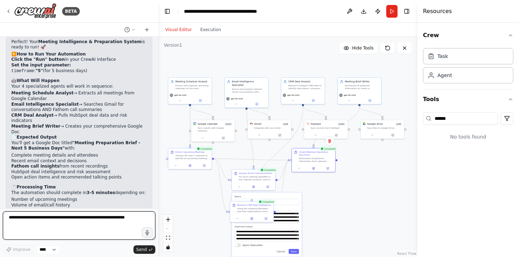
click at [85, 225] on textarea at bounding box center [79, 225] width 152 height 28
type textarea "**********"
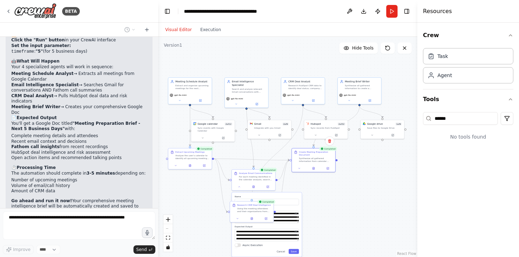
scroll to position [2229, 0]
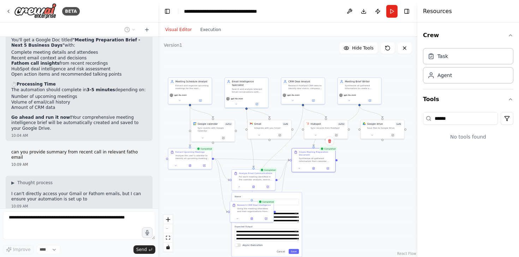
type textarea "**********"
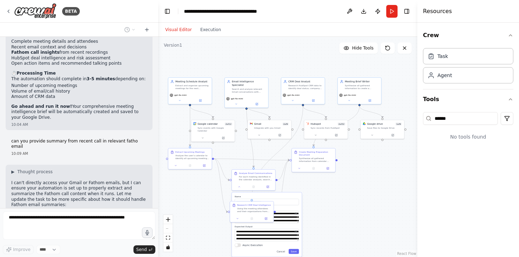
scroll to position [2305, 0]
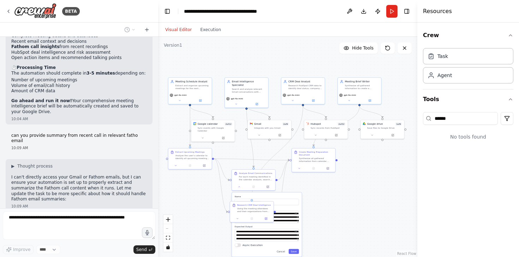
click at [341, 211] on div ".deletable-edge-delete-btn { width: 20px; height: 20px; border: 0px solid #ffff…" at bounding box center [287, 147] width 259 height 220
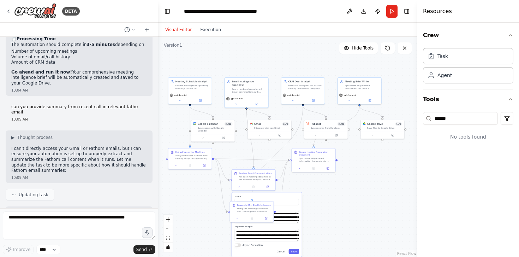
click at [294, 254] on div "**********" at bounding box center [267, 224] width 70 height 64
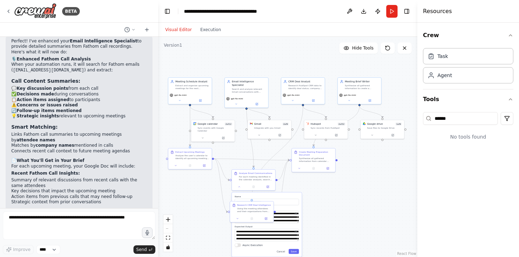
scroll to position [2509, 0]
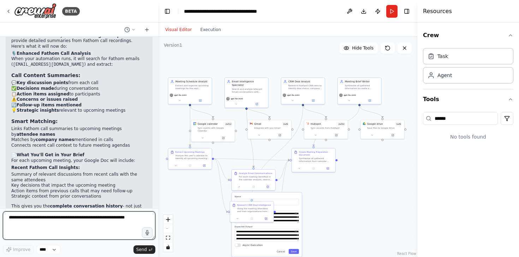
click at [106, 222] on textarea at bounding box center [79, 225] width 152 height 28
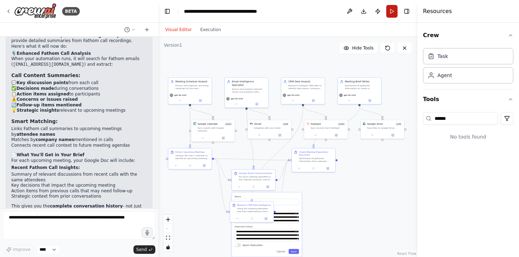
click at [392, 11] on button "Run" at bounding box center [391, 11] width 11 height 13
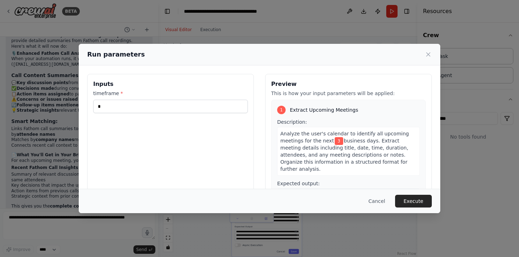
click at [424, 49] on div "Run parameters" at bounding box center [259, 54] width 344 height 10
click at [427, 52] on icon at bounding box center [427, 54] width 7 height 7
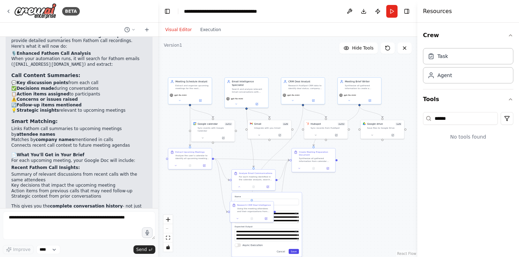
click at [294, 250] on button "Save" at bounding box center [293, 250] width 10 height 5
click at [314, 170] on div at bounding box center [313, 167] width 43 height 7
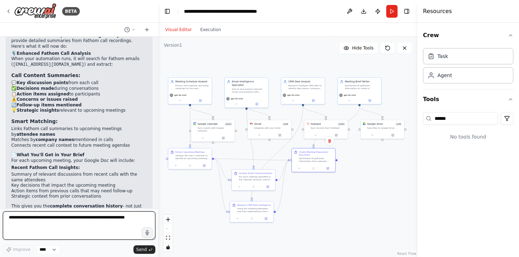
click at [96, 217] on textarea at bounding box center [79, 225] width 152 height 28
type textarea "**********"
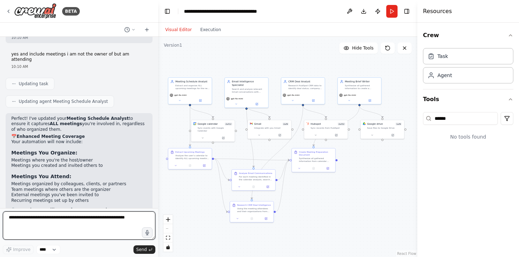
scroll to position [2795, 0]
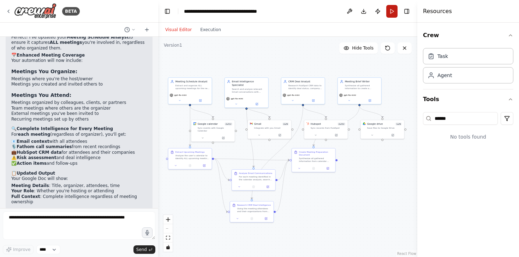
click at [392, 12] on button "Run" at bounding box center [391, 11] width 11 height 13
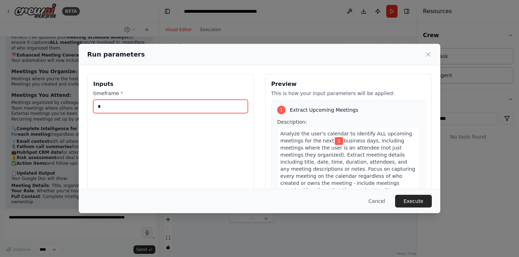
click at [113, 107] on input "*" at bounding box center [170, 106] width 155 height 13
type input "*"
click at [415, 196] on button "Execute" at bounding box center [413, 200] width 37 height 13
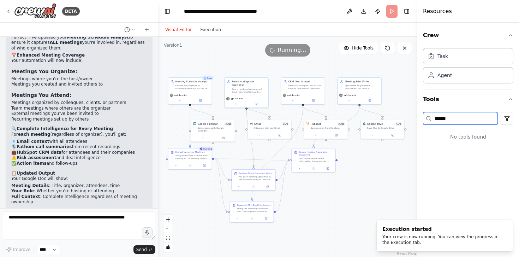
click at [453, 118] on input "******" at bounding box center [460, 118] width 75 height 13
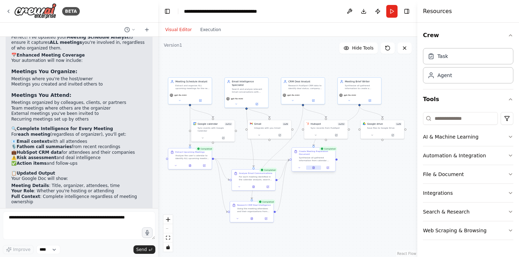
click at [313, 168] on icon at bounding box center [313, 167] width 2 height 2
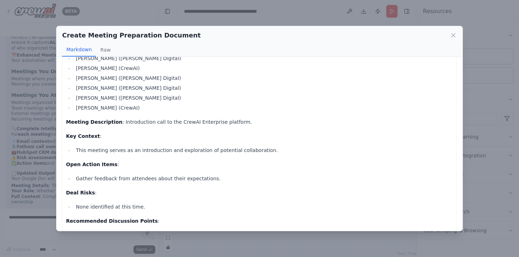
scroll to position [675, 0]
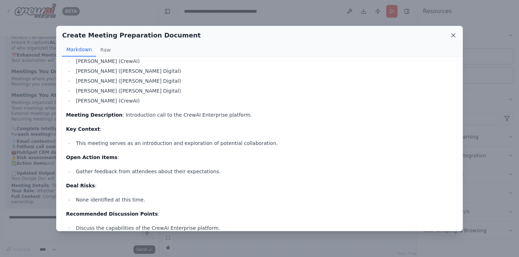
click at [454, 34] on icon at bounding box center [453, 36] width 4 height 4
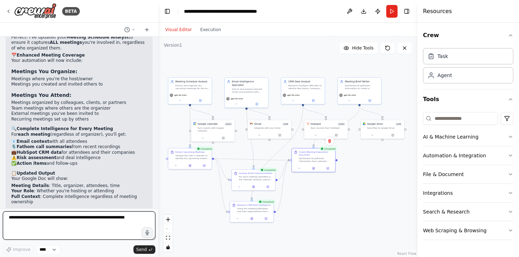
click at [98, 221] on textarea at bounding box center [79, 225] width 152 height 28
type textarea "**********"
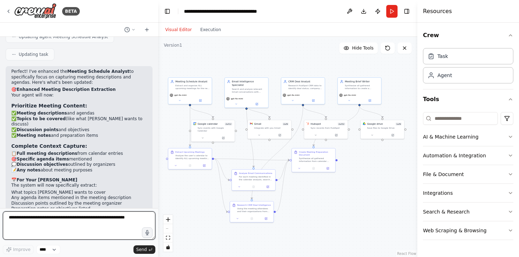
scroll to position [3132, 0]
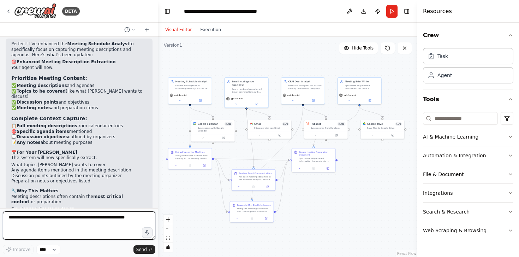
click at [59, 218] on textarea at bounding box center [79, 225] width 152 height 28
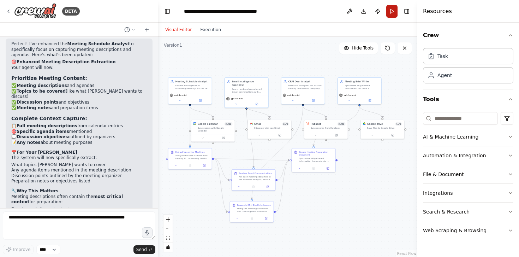
click at [392, 11] on button "Run" at bounding box center [391, 11] width 11 height 13
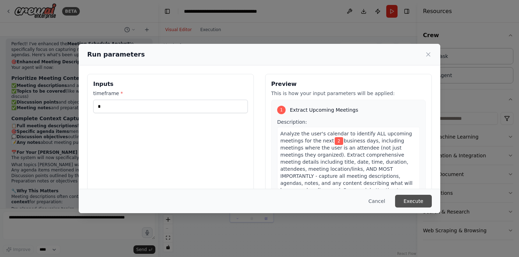
click at [408, 203] on button "Execute" at bounding box center [413, 200] width 37 height 13
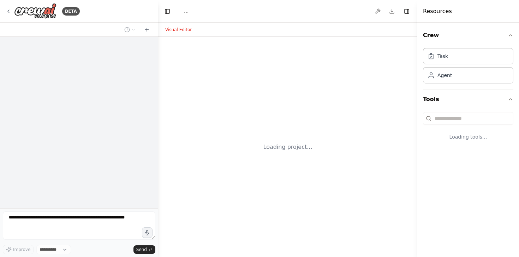
select select "****"
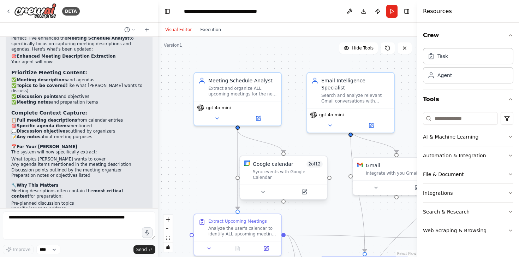
scroll to position [3132, 0]
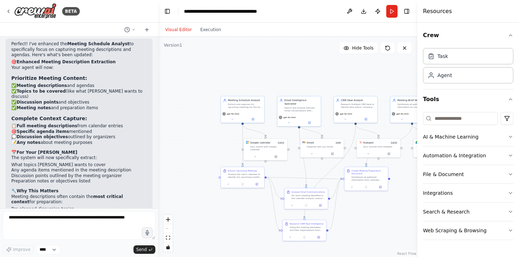
drag, startPoint x: 357, startPoint y: 105, endPoint x: 252, endPoint y: 62, distance: 113.7
click at [252, 62] on div ".deletable-edge-delete-btn { width: 20px; height: 20px; border: 0px solid #ffff…" at bounding box center [287, 147] width 259 height 220
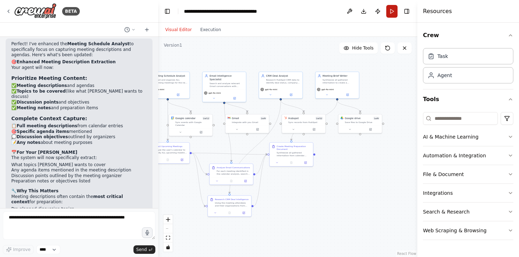
click at [394, 12] on button "Run" at bounding box center [391, 11] width 11 height 13
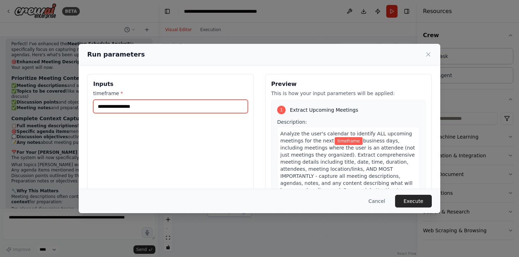
click at [128, 108] on input "timeframe *" at bounding box center [170, 106] width 155 height 13
type input "*"
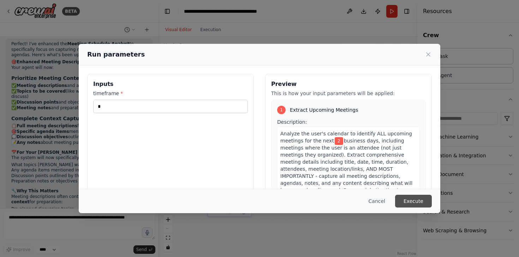
click at [420, 196] on button "Execute" at bounding box center [413, 200] width 37 height 13
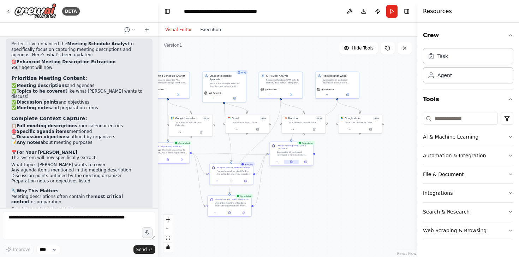
click at [292, 163] on button at bounding box center [291, 161] width 15 height 4
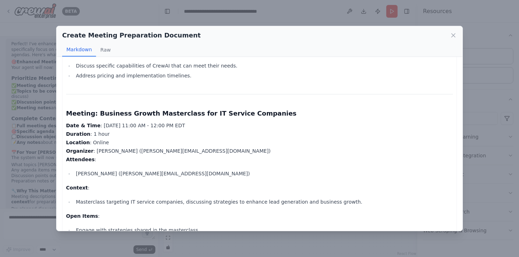
scroll to position [885, 0]
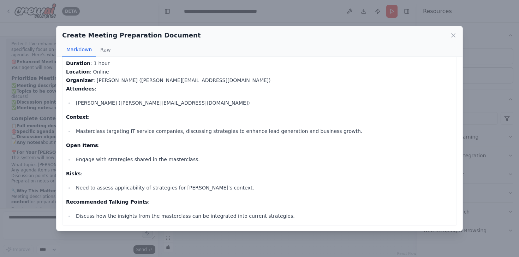
click at [324, 240] on div "Create Meeting Preparation Document Markdown Raw Meeting Preparation Brief - Ne…" at bounding box center [259, 128] width 519 height 257
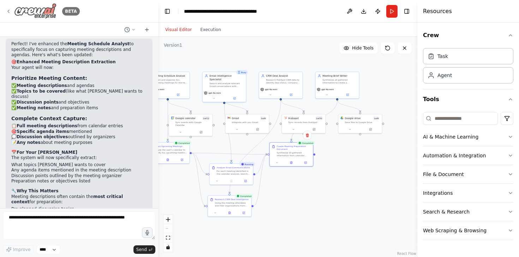
click at [13, 13] on div "BETA" at bounding box center [43, 11] width 74 height 16
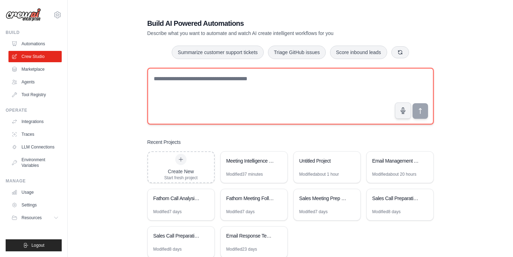
click at [226, 100] on textarea at bounding box center [290, 96] width 287 height 56
click at [230, 95] on textarea at bounding box center [290, 96] width 287 height 56
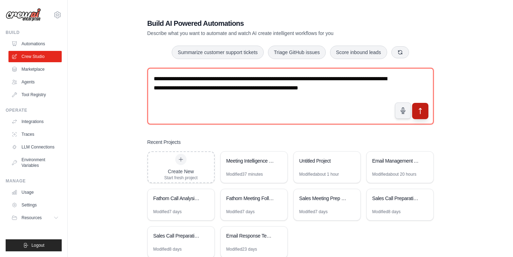
type textarea "**********"
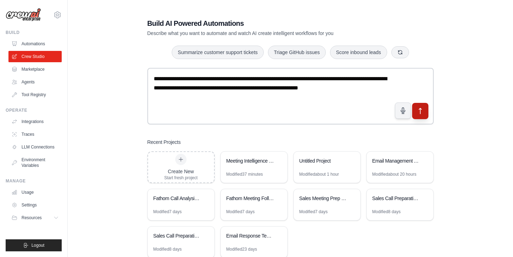
click at [422, 114] on icon "submit" at bounding box center [420, 110] width 7 height 7
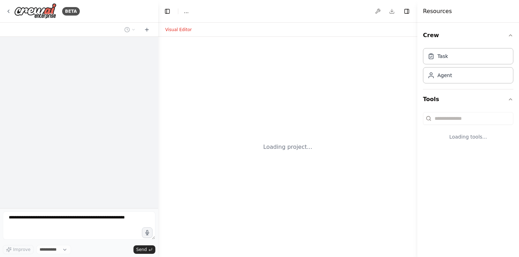
select select "****"
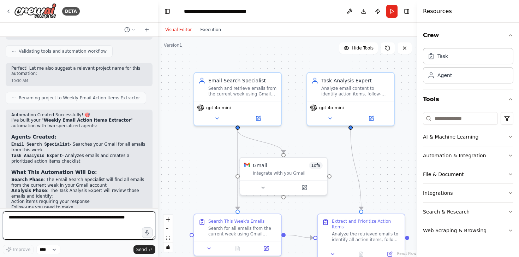
scroll to position [477, 0]
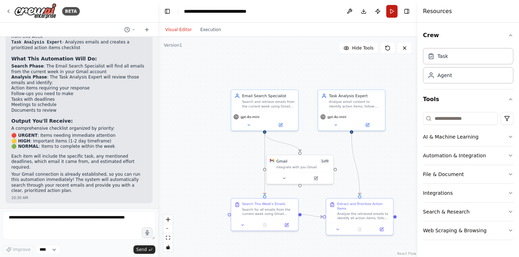
click at [392, 7] on button "Run" at bounding box center [391, 11] width 11 height 13
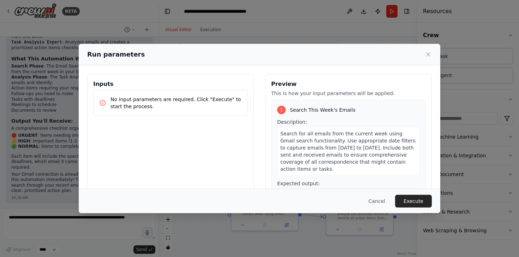
click at [176, 108] on p "No input parameters are required. Click "Execute" to start the process." at bounding box center [175, 103] width 131 height 14
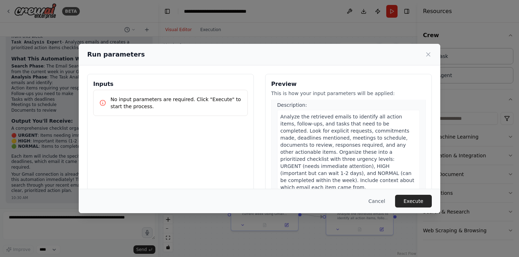
scroll to position [164, 0]
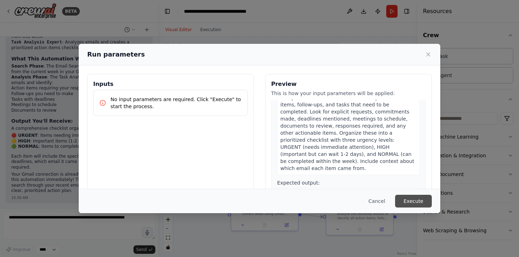
click at [412, 204] on button "Execute" at bounding box center [413, 200] width 37 height 13
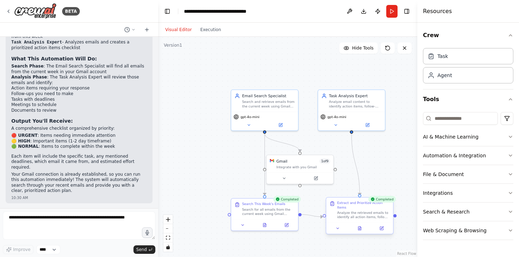
click at [362, 233] on div at bounding box center [359, 227] width 67 height 11
click at [362, 230] on button at bounding box center [362, 228] width 23 height 6
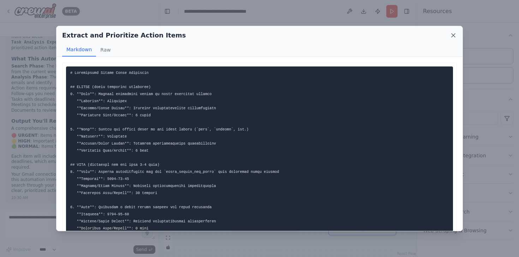
click at [451, 32] on icon at bounding box center [453, 35] width 7 height 7
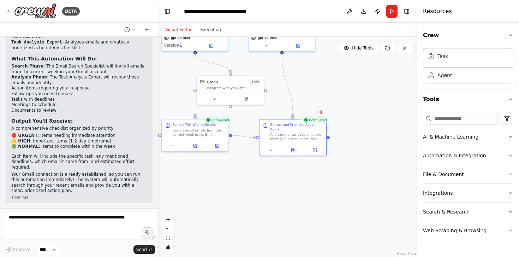
drag, startPoint x: 381, startPoint y: 177, endPoint x: 310, endPoint y: 96, distance: 107.8
click at [310, 97] on div ".deletable-edge-delete-btn { width: 20px; height: 20px; border: 0px solid #ffff…" at bounding box center [287, 147] width 259 height 220
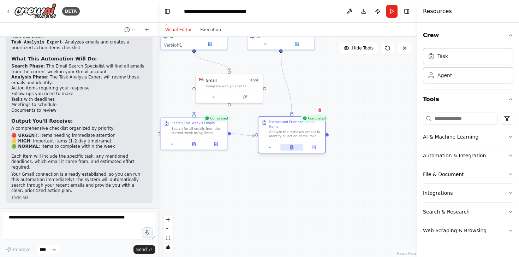
click at [292, 149] on icon at bounding box center [291, 147] width 3 height 4
click at [291, 145] on icon at bounding box center [291, 147] width 3 height 4
click at [295, 148] on button at bounding box center [291, 147] width 23 height 6
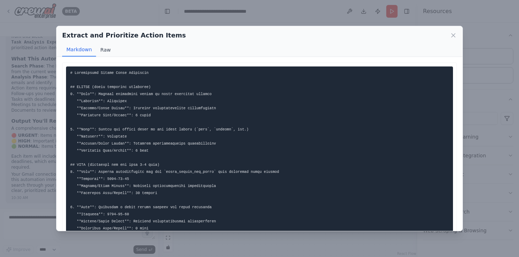
click at [98, 48] on button "Raw" at bounding box center [105, 49] width 19 height 13
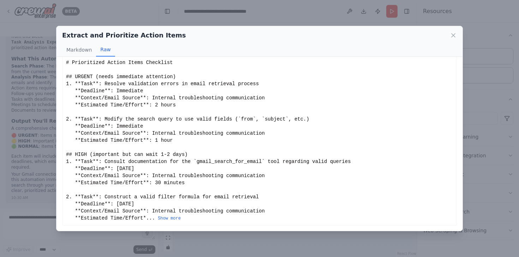
scroll to position [0, 0]
